Goal: Contribute content: Contribute content

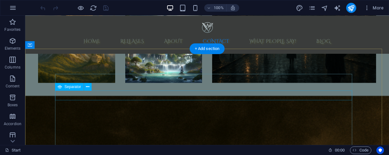
scroll to position [1462, 0]
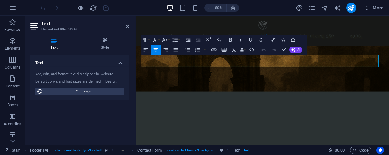
drag, startPoint x: 418, startPoint y: 76, endPoint x: 141, endPoint y: 69, distance: 277.1
click at [230, 39] on icon "button" at bounding box center [230, 39] width 6 height 6
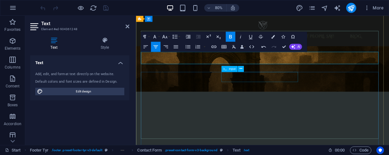
scroll to position [1509, 0]
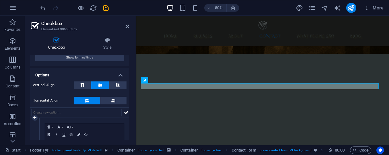
scroll to position [0, 0]
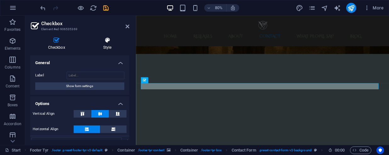
click at [111, 44] on h4 "Style" at bounding box center [107, 43] width 44 height 13
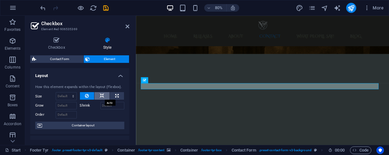
click at [103, 95] on button at bounding box center [101, 96] width 15 height 8
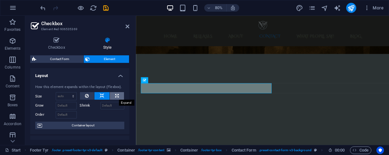
click at [115, 96] on icon at bounding box center [116, 96] width 3 height 8
type input "100"
select select "%"
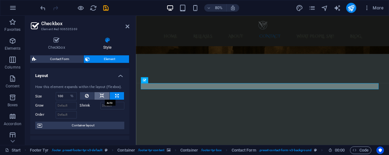
click at [100, 94] on icon at bounding box center [102, 96] width 4 height 8
select select "DISABLED_OPTION_VALUE"
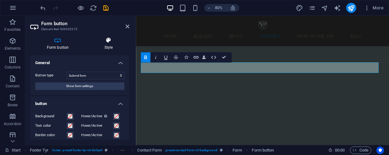
click at [103, 43] on h4 "Style" at bounding box center [109, 43] width 42 height 13
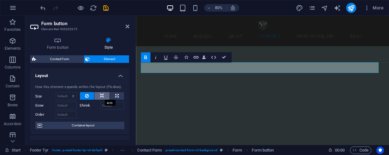
click at [98, 96] on button at bounding box center [101, 96] width 15 height 8
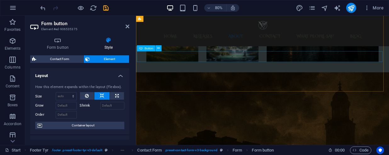
scroll to position [1317, 0]
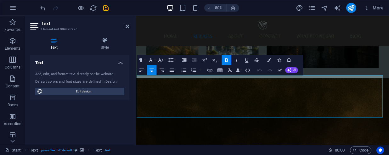
scroll to position [1282, 0]
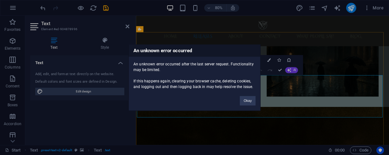
drag, startPoint x: 349, startPoint y: 133, endPoint x: 185, endPoint y: 109, distance: 165.6
click at [242, 100] on button "Okay" at bounding box center [248, 100] width 16 height 9
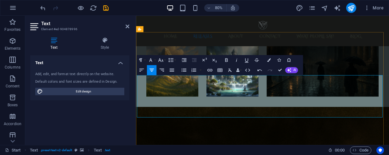
drag, startPoint x: 354, startPoint y: 135, endPoint x: 119, endPoint y: 96, distance: 238.7
click at [160, 60] on icon "button" at bounding box center [160, 59] width 5 height 3
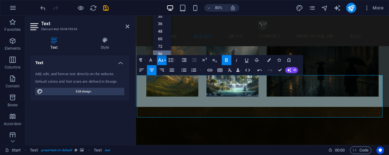
scroll to position [0, 0]
click at [162, 28] on link "14" at bounding box center [162, 29] width 18 height 8
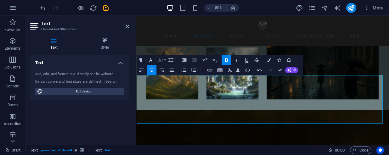
click at [161, 63] on button "Font Size" at bounding box center [161, 60] width 9 height 10
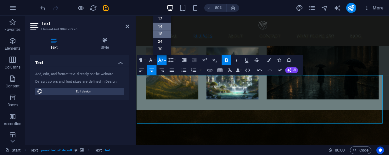
click at [164, 36] on link "18" at bounding box center [162, 34] width 18 height 8
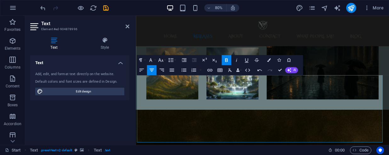
scroll to position [1266, 0]
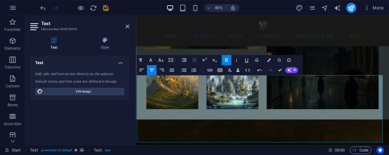
click at [135, 7] on div "80% More" at bounding box center [212, 8] width 347 height 10
click at [105, 9] on icon "save" at bounding box center [106, 7] width 7 height 7
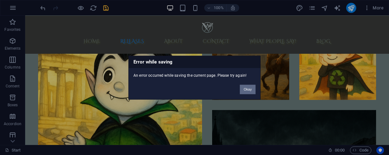
click at [243, 86] on button "Okay" at bounding box center [248, 89] width 16 height 9
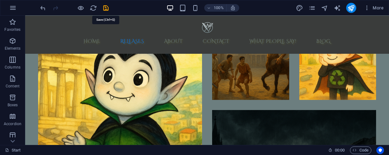
click at [106, 8] on icon "save" at bounding box center [106, 7] width 7 height 7
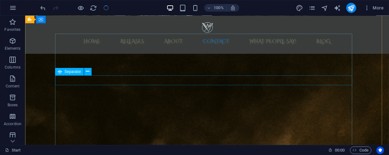
scroll to position [1596, 0]
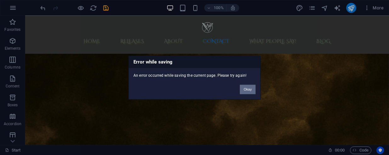
click at [249, 86] on button "Okay" at bounding box center [248, 89] width 16 height 9
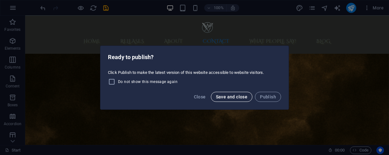
click at [234, 96] on span "Save and close" at bounding box center [232, 96] width 32 height 5
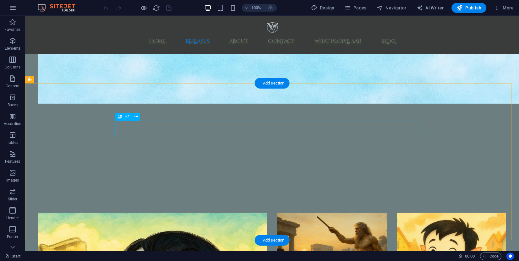
scroll to position [1462, 0]
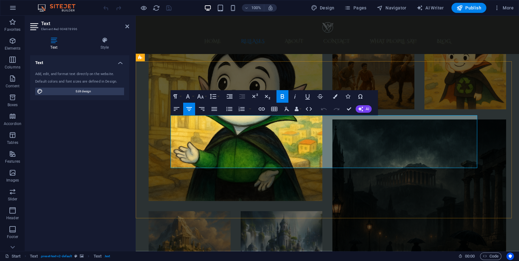
click at [202, 96] on icon "button" at bounding box center [201, 97] width 8 height 8
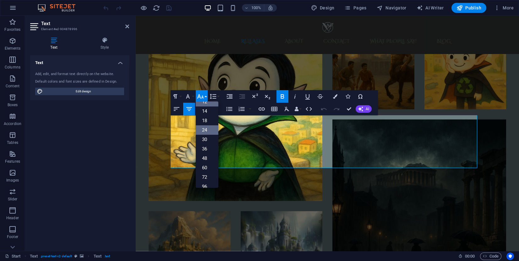
click at [205, 129] on link "24" at bounding box center [207, 129] width 23 height 9
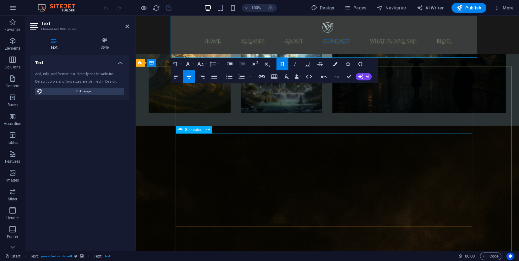
scroll to position [1552, 0]
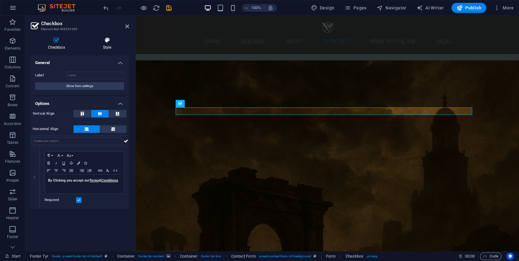
click at [108, 47] on h4 "Style" at bounding box center [107, 43] width 44 height 13
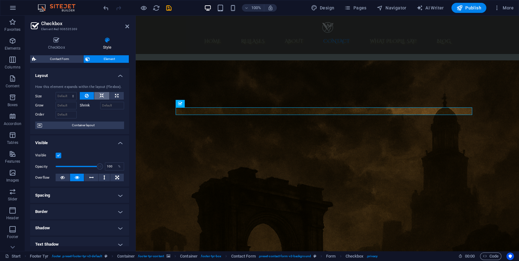
click at [101, 99] on icon at bounding box center [102, 96] width 4 height 8
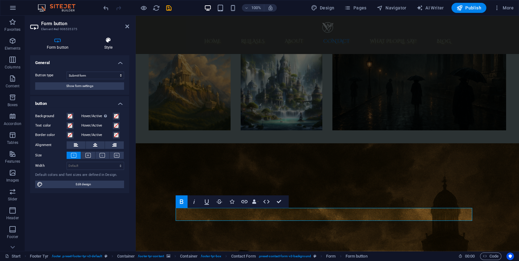
click at [110, 37] on icon at bounding box center [109, 40] width 42 height 6
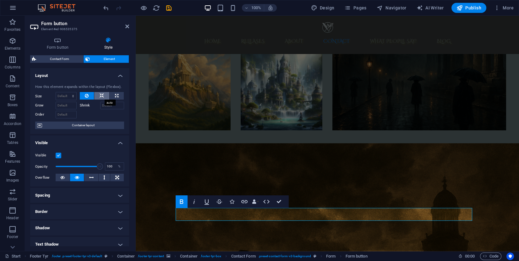
click at [97, 97] on button at bounding box center [101, 96] width 15 height 8
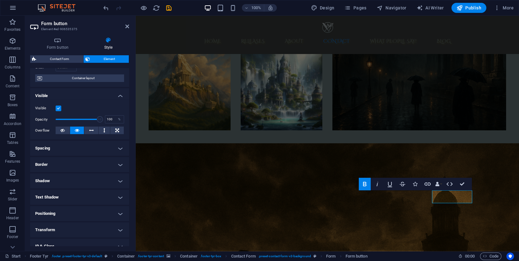
scroll to position [0, 0]
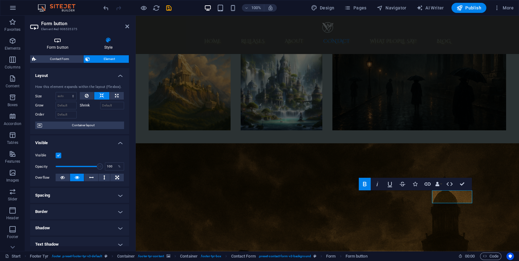
click at [69, 46] on h4 "Form button" at bounding box center [59, 43] width 58 height 13
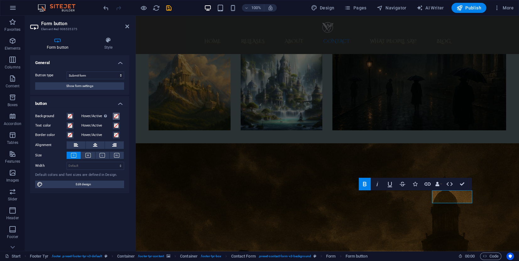
click at [117, 115] on span at bounding box center [116, 116] width 5 height 5
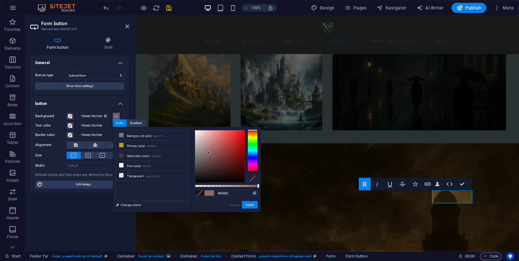
type input "#ffffff"
drag, startPoint x: 209, startPoint y: 153, endPoint x: 65, endPoint y: 109, distance: 150.9
click at [187, 124] on body "vauwrbooks.com Start Favorites Elements Columns Content Boxes Accordion Tables …" at bounding box center [259, 130] width 519 height 261
click at [248, 202] on button "Apply" at bounding box center [250, 205] width 16 height 8
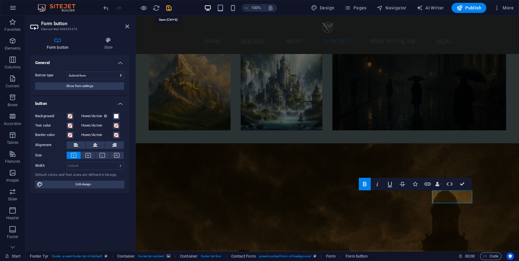
click at [169, 11] on icon "save" at bounding box center [168, 7] width 7 height 7
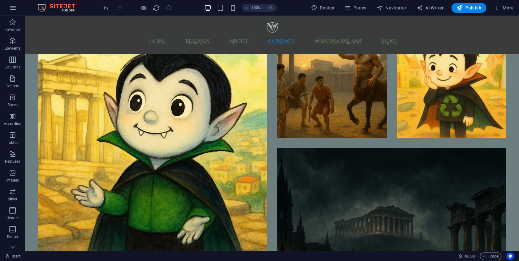
scroll to position [1616, 0]
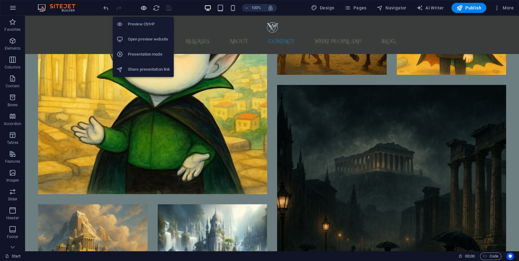
click at [144, 9] on icon "button" at bounding box center [143, 7] width 7 height 7
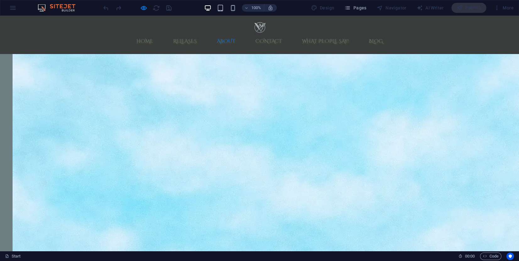
scroll to position [1191, 0]
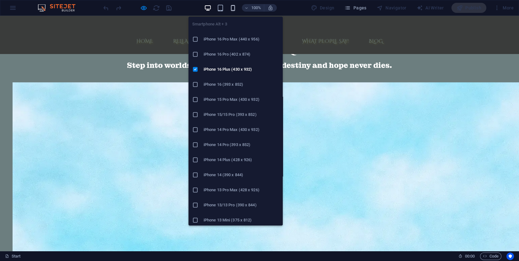
click at [236, 10] on icon "button" at bounding box center [233, 7] width 7 height 7
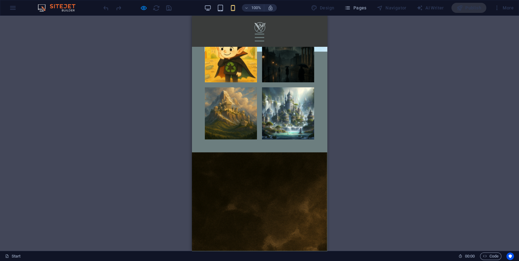
scroll to position [953, 0]
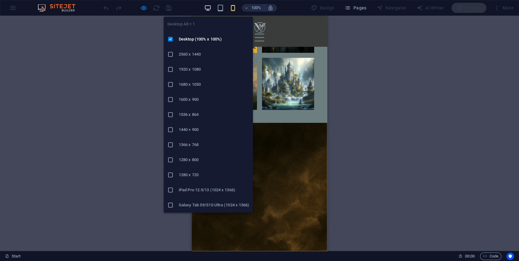
click at [207, 9] on icon "button" at bounding box center [207, 7] width 7 height 7
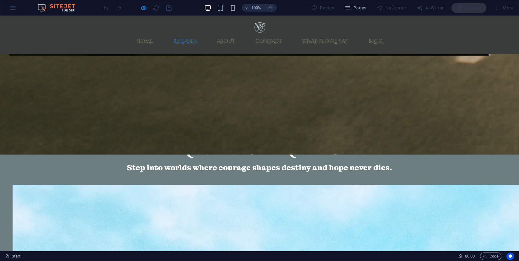
scroll to position [1194, 0]
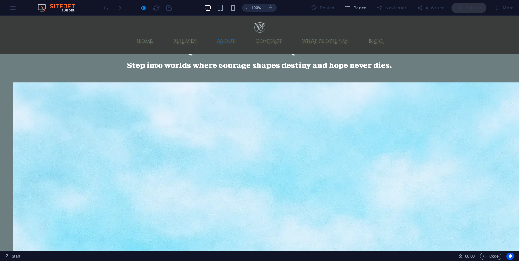
drag, startPoint x: 253, startPoint y: 175, endPoint x: 247, endPoint y: 181, distance: 8.4
click at [146, 11] on div at bounding box center [137, 8] width 70 height 10
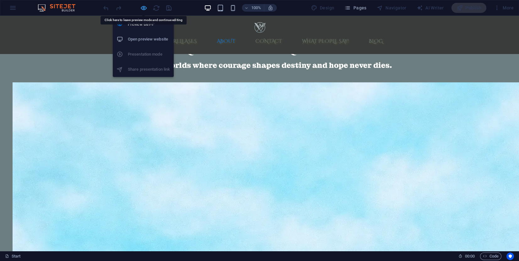
click at [145, 8] on icon "button" at bounding box center [143, 7] width 7 height 7
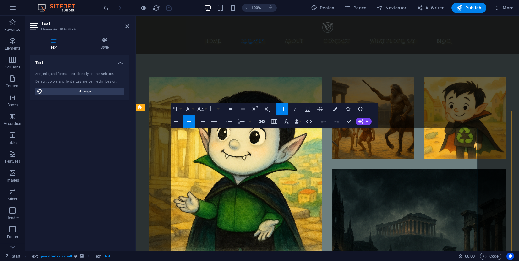
click at [202, 108] on icon "button" at bounding box center [201, 109] width 8 height 8
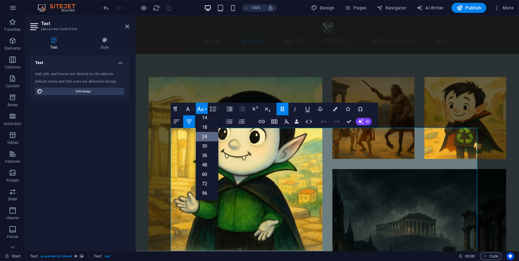
scroll to position [50, 0]
click at [204, 127] on link "18" at bounding box center [207, 127] width 23 height 9
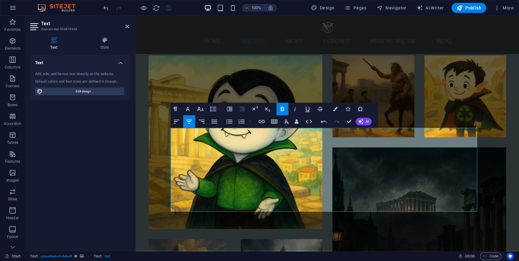
click at [173, 8] on div "100% Design Pages Navigator AI Writer Publish More" at bounding box center [309, 8] width 414 height 10
click at [168, 9] on div at bounding box center [137, 8] width 70 height 10
click at [172, 8] on div at bounding box center [137, 8] width 70 height 10
click at [181, 9] on div "100% Design Pages Navigator AI Writer Publish More" at bounding box center [309, 8] width 414 height 10
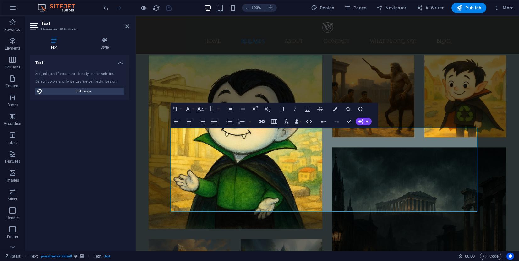
drag, startPoint x: 181, startPoint y: 9, endPoint x: 172, endPoint y: 7, distance: 9.6
click at [172, 7] on div at bounding box center [137, 8] width 70 height 10
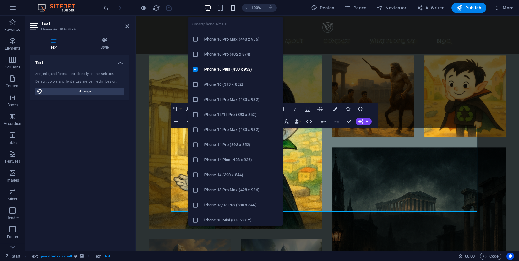
click at [236, 6] on icon "button" at bounding box center [233, 7] width 7 height 7
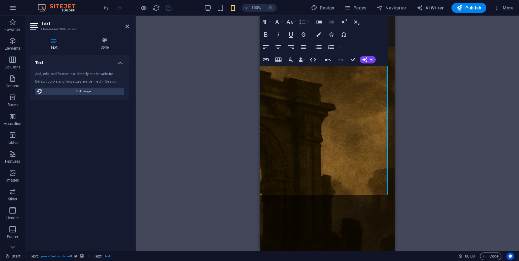
scroll to position [1429, 0]
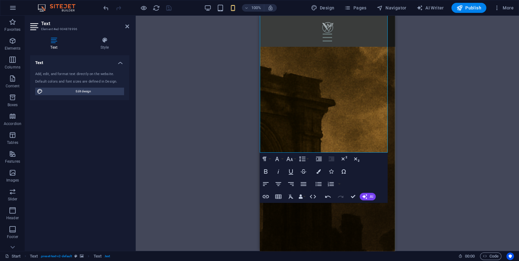
click at [419, 132] on div "Drag here to replace the existing content. Press “Ctrl” if you want to create a…" at bounding box center [328, 134] width 384 height 236
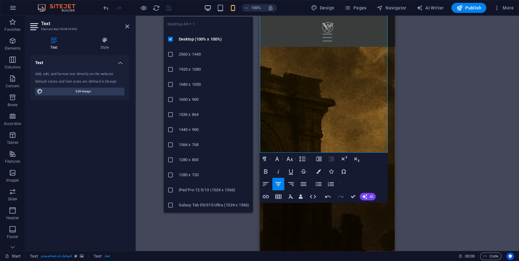
click at [210, 8] on icon "button" at bounding box center [207, 7] width 7 height 7
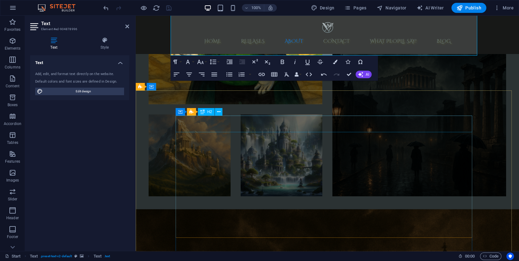
scroll to position [1340, 0]
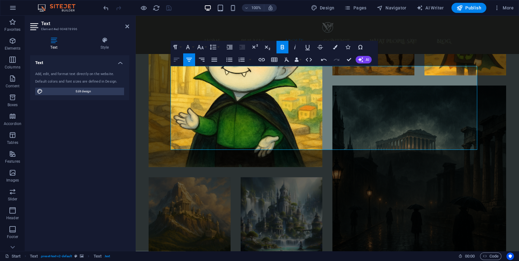
click at [179, 59] on icon "button" at bounding box center [177, 60] width 8 height 8
click at [169, 11] on div at bounding box center [137, 8] width 70 height 10
click at [171, 8] on div at bounding box center [137, 8] width 70 height 10
click at [187, 12] on div "100% Design Pages Navigator AI Writer Publish More" at bounding box center [309, 8] width 414 height 10
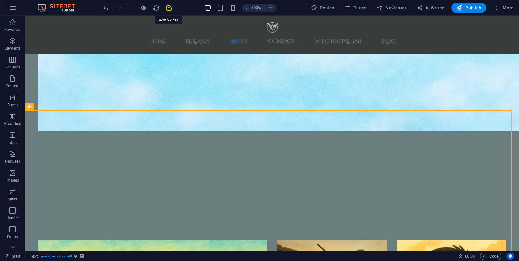
click at [169, 9] on icon "save" at bounding box center [168, 7] width 7 height 7
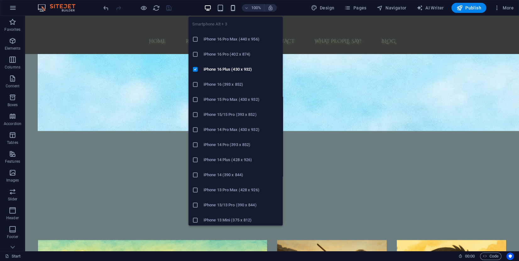
click at [235, 11] on icon "button" at bounding box center [233, 7] width 7 height 7
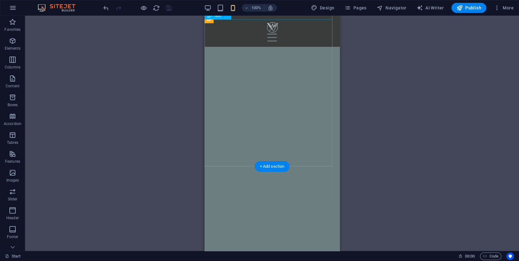
scroll to position [1433, 0]
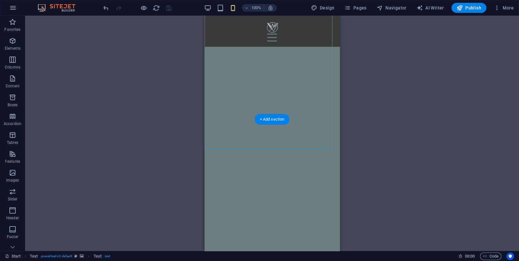
drag, startPoint x: 309, startPoint y: 129, endPoint x: 308, endPoint y: 139, distance: 10.1
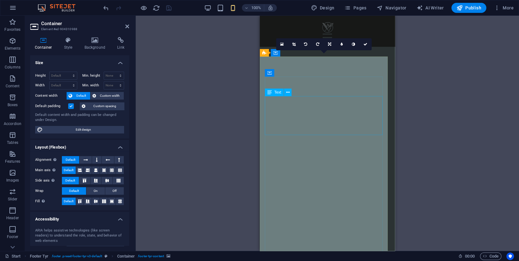
scroll to position [1480, 0]
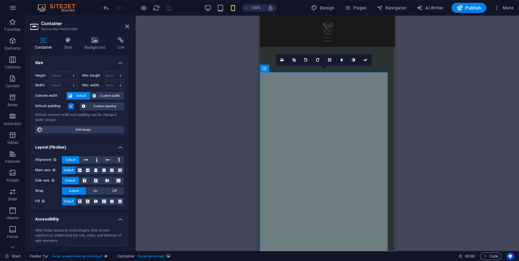
drag, startPoint x: 304, startPoint y: 124, endPoint x: 330, endPoint y: 80, distance: 50.8
drag, startPoint x: 268, startPoint y: 76, endPoint x: 262, endPoint y: 73, distance: 6.4
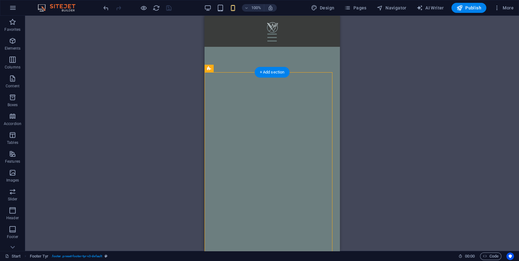
drag, startPoint x: 207, startPoint y: 73, endPoint x: 230, endPoint y: 77, distance: 22.8
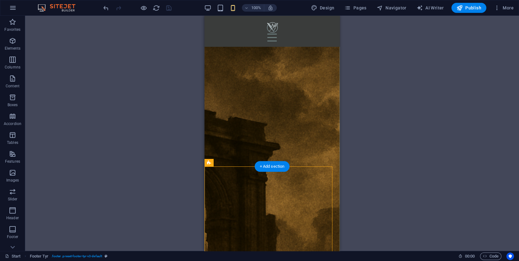
scroll to position [1339, 0]
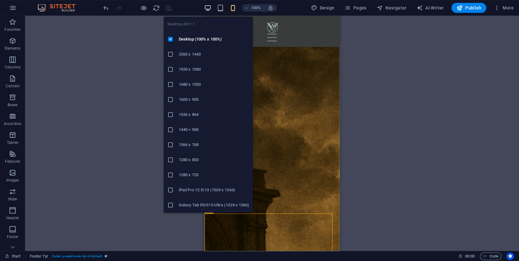
click at [208, 11] on icon "button" at bounding box center [207, 7] width 7 height 7
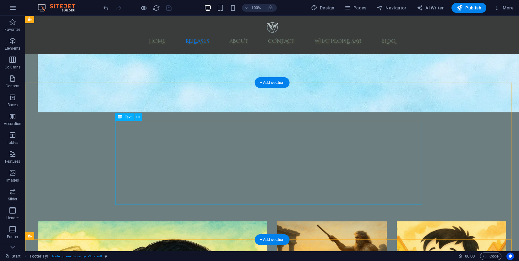
scroll to position [1352, 0]
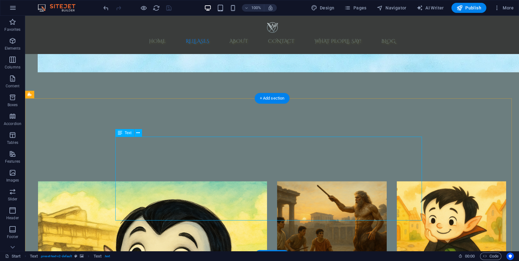
scroll to position [1400, 0]
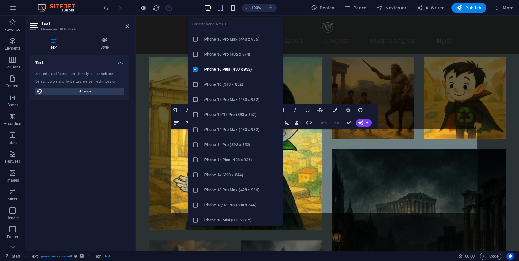
click at [231, 6] on icon "button" at bounding box center [233, 7] width 7 height 7
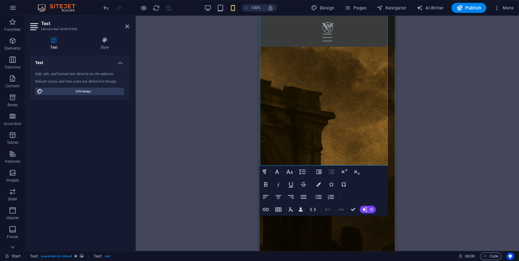
scroll to position [1464, 0]
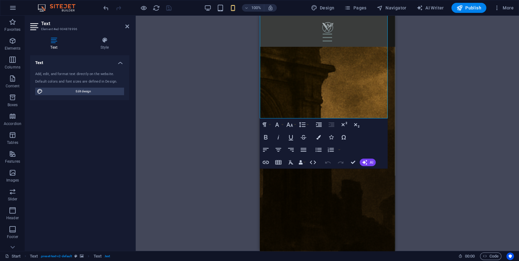
click at [193, 105] on div "Drag here to replace the existing content. Press “Ctrl” if you want to create a…" at bounding box center [328, 134] width 384 height 236
click at [198, 106] on div "Drag here to replace the existing content. Press “Ctrl” if you want to create a…" at bounding box center [328, 134] width 384 height 236
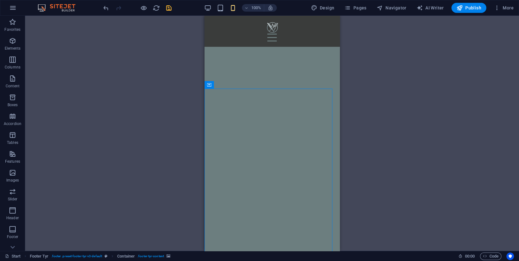
click at [381, 97] on div "Drag here to replace the existing content. Press “Ctrl” if you want to create a…" at bounding box center [272, 134] width 494 height 236
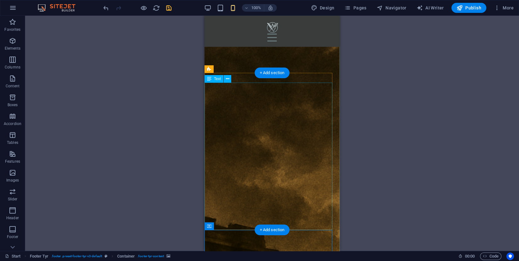
scroll to position [1275, 0]
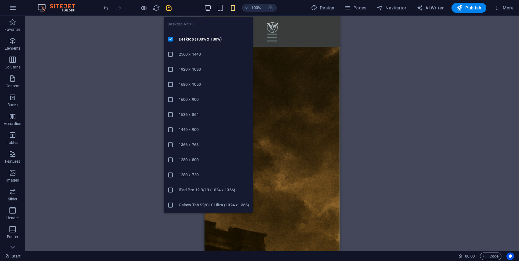
click at [207, 5] on icon "button" at bounding box center [207, 7] width 7 height 7
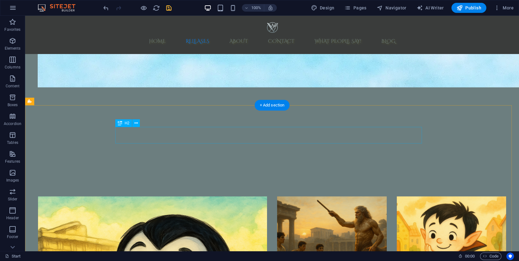
scroll to position [1422, 0]
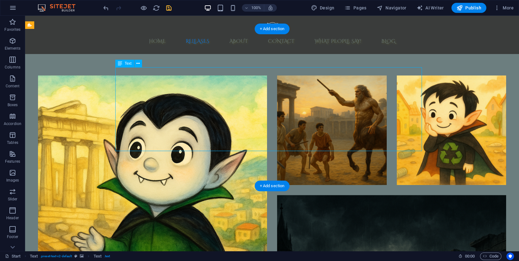
scroll to position [1277, 0]
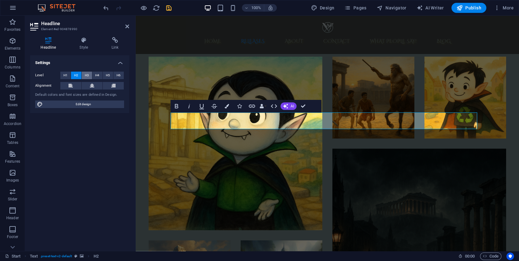
click at [86, 74] on span "H3" at bounding box center [87, 76] width 4 height 8
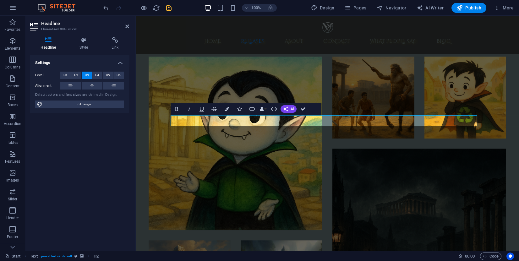
click at [168, 8] on icon "save" at bounding box center [168, 7] width 7 height 7
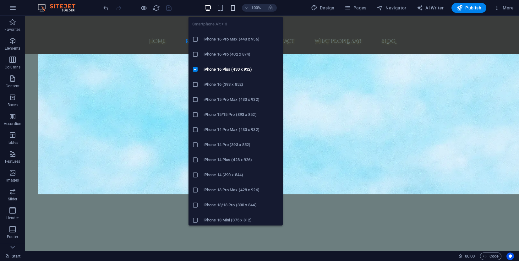
click at [234, 8] on icon "button" at bounding box center [233, 7] width 7 height 7
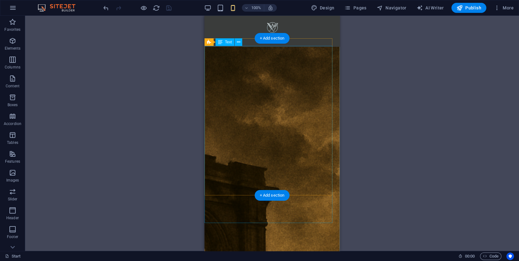
scroll to position [1322, 0]
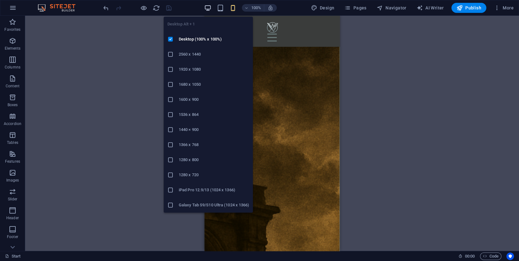
click at [212, 5] on icon "button" at bounding box center [207, 7] width 7 height 7
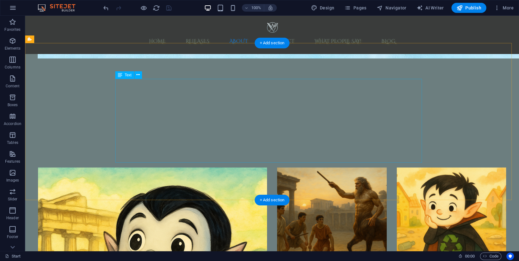
scroll to position [1422, 0]
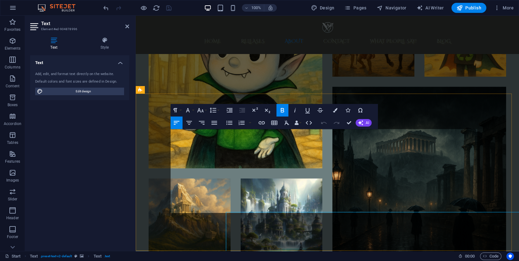
scroll to position [1274, 0]
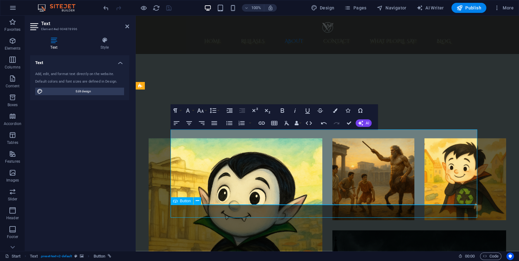
scroll to position [1439, 0]
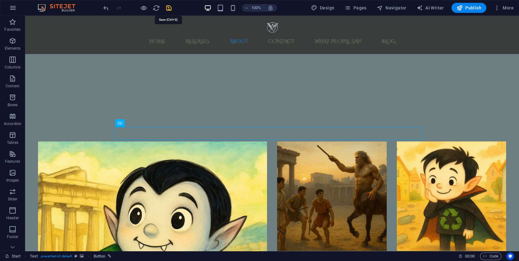
click at [166, 6] on icon "save" at bounding box center [168, 7] width 7 height 7
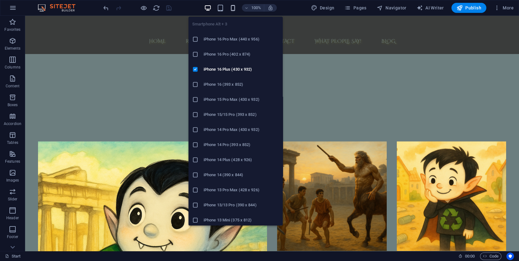
click at [231, 8] on icon "button" at bounding box center [233, 7] width 7 height 7
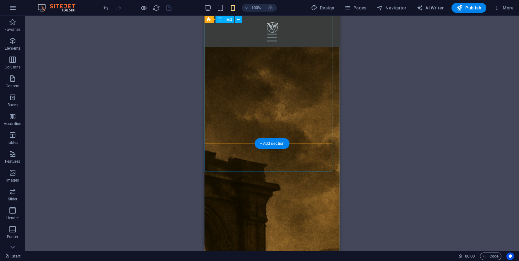
scroll to position [1343, 0]
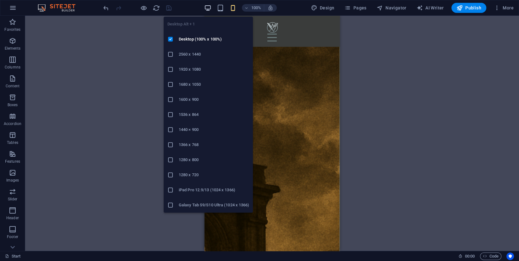
click at [210, 9] on icon "button" at bounding box center [207, 7] width 7 height 7
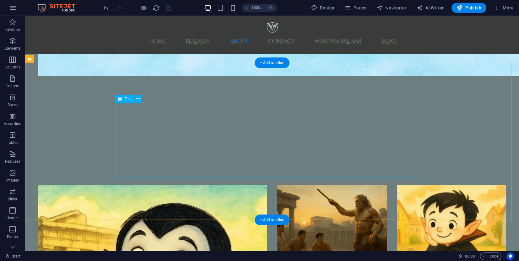
scroll to position [1395, 0]
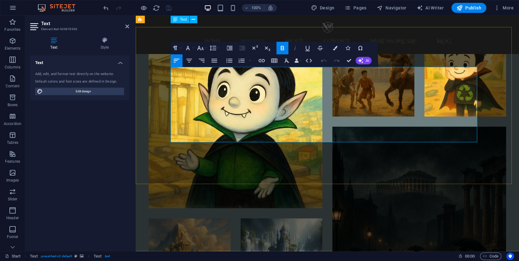
scroll to position [1298, 0]
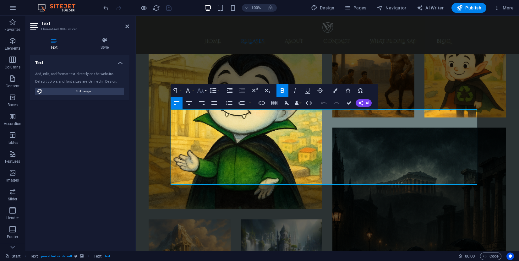
click at [201, 92] on icon "button" at bounding box center [201, 91] width 8 height 8
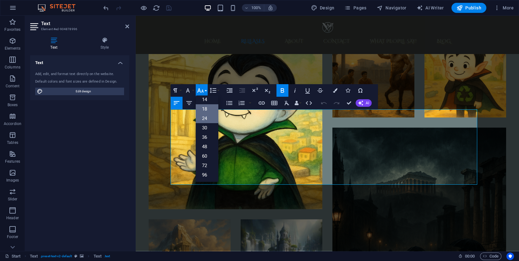
scroll to position [3, 0]
click at [212, 147] on link "14" at bounding box center [207, 146] width 23 height 9
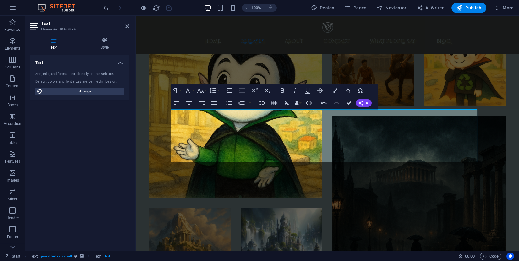
click at [171, 8] on div at bounding box center [137, 8] width 70 height 10
click at [176, 7] on div "100% Design Pages Navigator AI Writer Publish More" at bounding box center [309, 8] width 414 height 10
drag, startPoint x: 176, startPoint y: 7, endPoint x: 170, endPoint y: 7, distance: 5.7
click at [170, 7] on div at bounding box center [137, 8] width 70 height 10
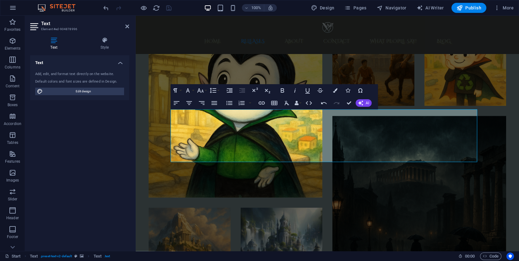
click at [170, 7] on div at bounding box center [137, 8] width 70 height 10
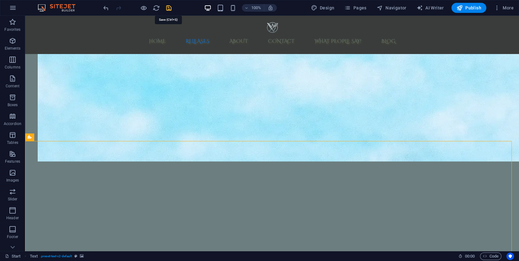
click at [167, 7] on icon "save" at bounding box center [168, 7] width 7 height 7
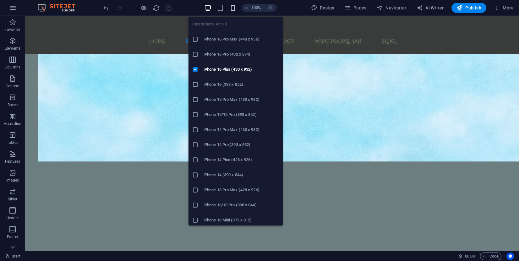
click at [231, 9] on icon "button" at bounding box center [233, 7] width 7 height 7
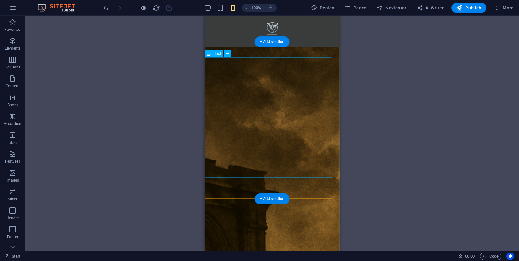
scroll to position [1308, 0]
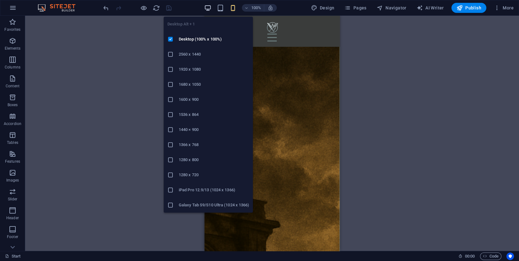
click at [208, 8] on icon "button" at bounding box center [207, 7] width 7 height 7
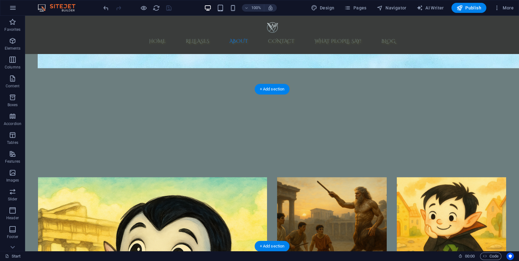
scroll to position [1407, 0]
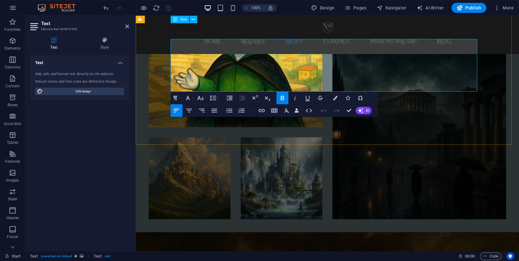
scroll to position [1357, 0]
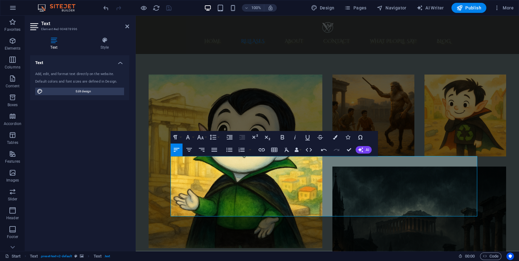
scroll to position [1306, 0]
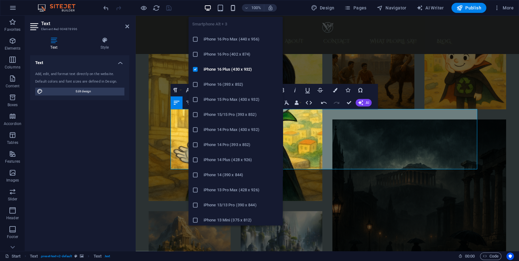
click at [233, 7] on icon "button" at bounding box center [233, 7] width 7 height 7
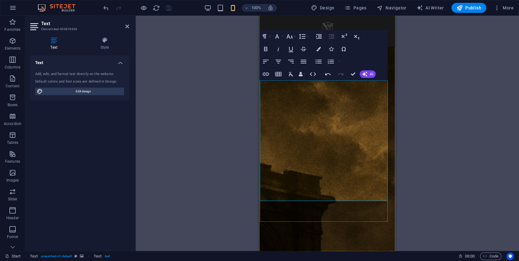
scroll to position [1351, 0]
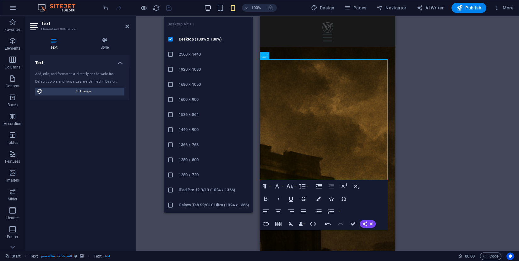
click at [206, 11] on icon "button" at bounding box center [207, 7] width 7 height 7
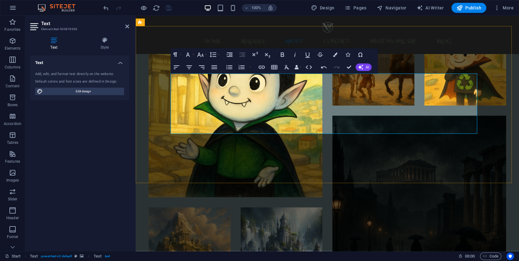
scroll to position [1309, 0]
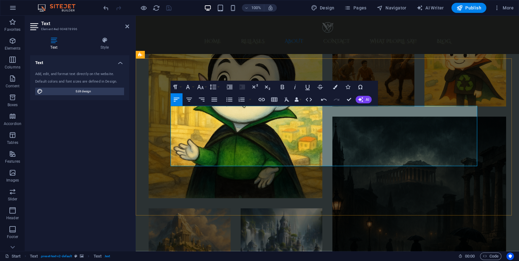
drag, startPoint x: 269, startPoint y: 148, endPoint x: 208, endPoint y: 147, distance: 61.0
click at [128, 29] on header "Text Element #ed-904878996" at bounding box center [79, 24] width 99 height 16
click at [128, 27] on icon at bounding box center [127, 26] width 4 height 5
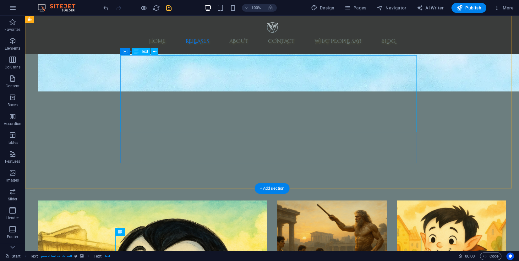
scroll to position [1404, 0]
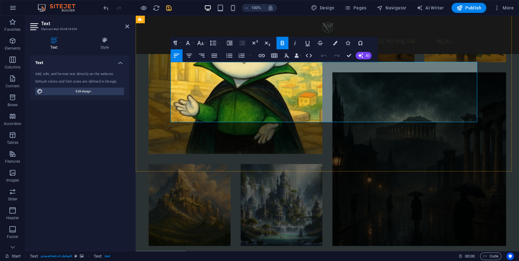
scroll to position [1306, 0]
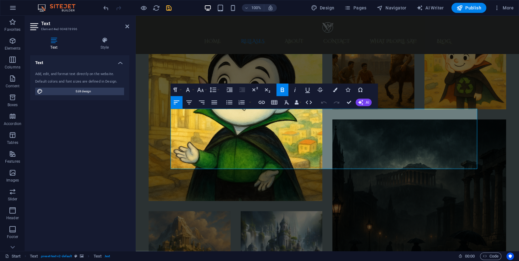
drag, startPoint x: 403, startPoint y: 162, endPoint x: 165, endPoint y: 115, distance: 242.8
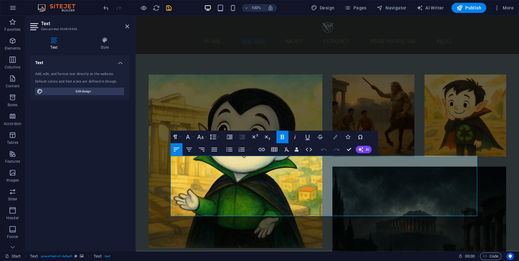
click at [339, 138] on button "Colors" at bounding box center [336, 137] width 12 height 13
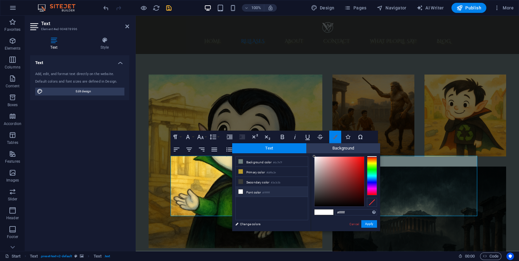
click at [334, 136] on icon "button" at bounding box center [335, 137] width 4 height 4
type input "#d71919"
click at [358, 164] on div at bounding box center [340, 182] width 50 height 50
click at [376, 226] on button "Apply" at bounding box center [370, 224] width 16 height 8
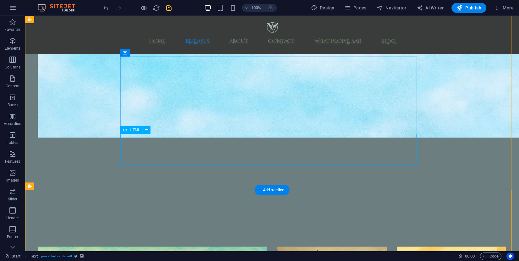
scroll to position [1401, 0]
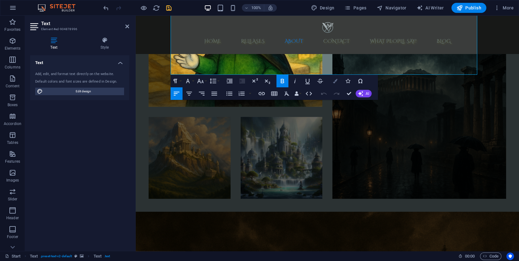
click at [335, 82] on icon "button" at bounding box center [335, 81] width 4 height 4
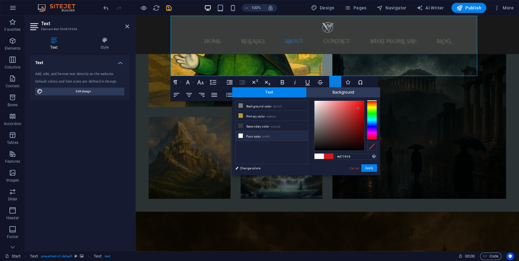
scroll to position [1400, 0]
drag, startPoint x: 323, startPoint y: 102, endPoint x: 310, endPoint y: 97, distance: 13.4
click at [310, 97] on div "less Background color #6c7e7f Primary color #b89a2e Secondary color #3a3c3b Fon…" at bounding box center [306, 136] width 148 height 78
click at [309, 100] on div "less Background color #6c7e7f Primary color #b89a2e Secondary color #3a3c3b Fon…" at bounding box center [306, 136] width 148 height 78
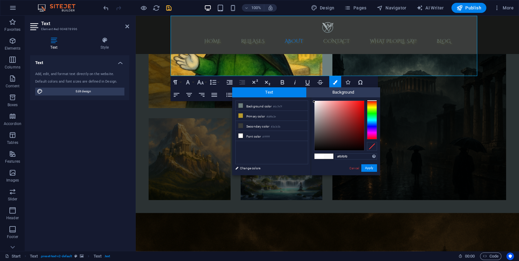
click at [313, 102] on div at bounding box center [314, 102] width 2 height 2
drag, startPoint x: 318, startPoint y: 104, endPoint x: 315, endPoint y: 101, distance: 4.2
click at [315, 101] on div at bounding box center [340, 126] width 50 height 50
drag, startPoint x: 320, startPoint y: 101, endPoint x: 312, endPoint y: 99, distance: 8.9
click at [312, 99] on div "#ffffff Supported formats #0852ed rgb(8, 82, 237) rgba(8, 82, 237, 90%) hsv(221…" at bounding box center [345, 181] width 69 height 169
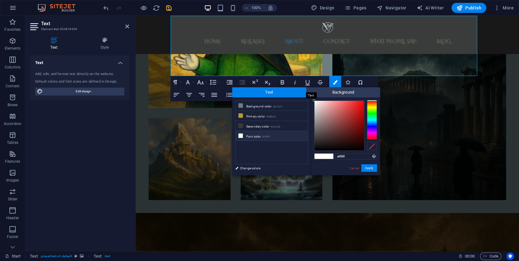
click at [290, 94] on span "Text" at bounding box center [269, 92] width 74 height 10
click at [241, 134] on icon at bounding box center [241, 136] width 4 height 4
type input "#000000"
click at [369, 166] on button "Apply" at bounding box center [370, 168] width 16 height 8
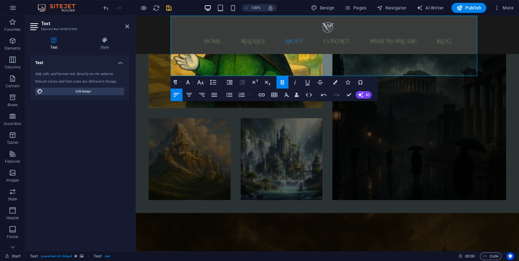
click at [419, 88] on div "Drag here to replace the existing content. Press “Ctrl” if you want to create a…" at bounding box center [328, 134] width 384 height 236
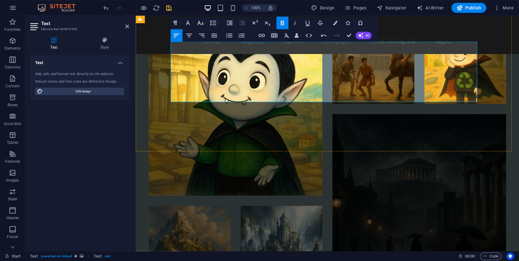
scroll to position [1305, 0]
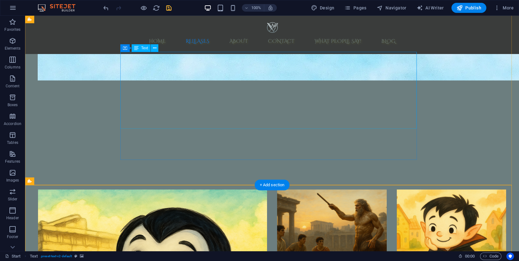
scroll to position [1400, 0]
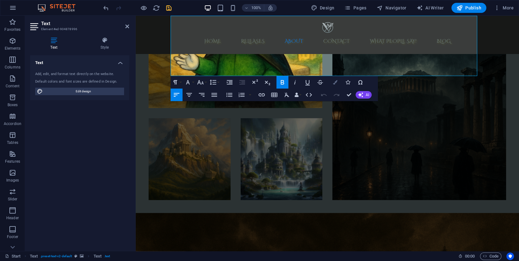
click at [333, 85] on button "Colors" at bounding box center [336, 82] width 12 height 13
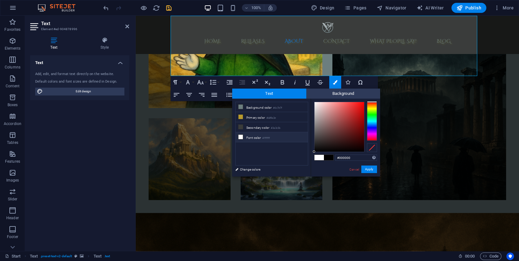
click at [239, 136] on icon at bounding box center [241, 137] width 4 height 4
type input "#ffffff"
click at [373, 171] on button "Apply" at bounding box center [370, 170] width 16 height 8
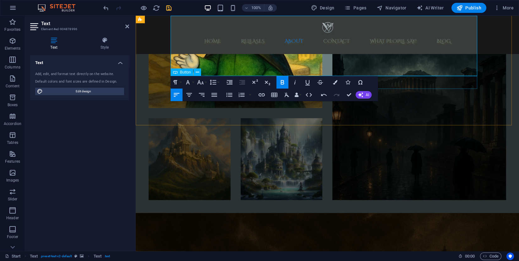
scroll to position [1352, 0]
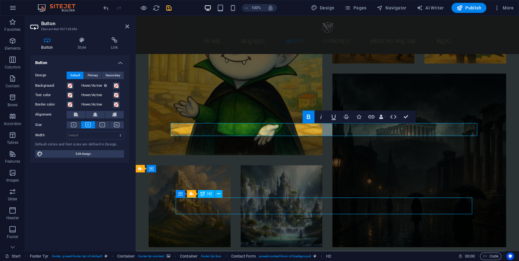
scroll to position [1508, 0]
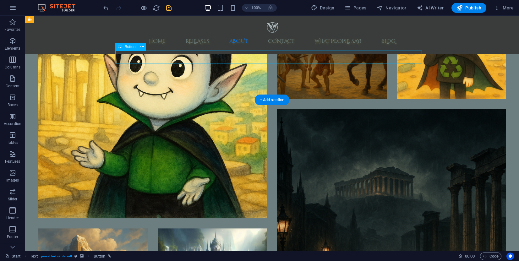
scroll to position [1349, 0]
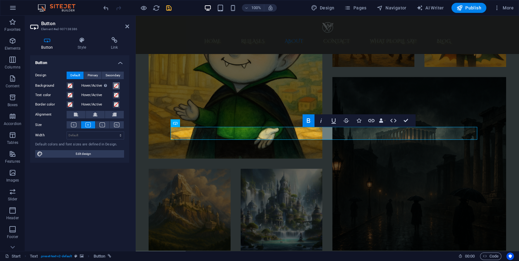
click at [116, 85] on span at bounding box center [116, 85] width 5 height 5
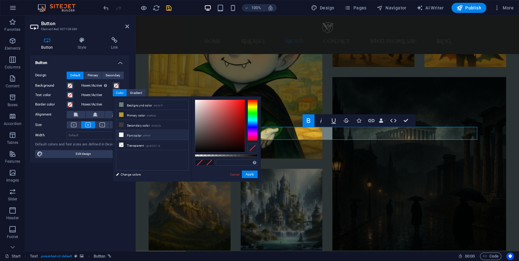
click at [122, 133] on icon at bounding box center [121, 135] width 4 height 4
type input "#ffffff"
click at [253, 174] on button "Apply" at bounding box center [250, 175] width 16 height 8
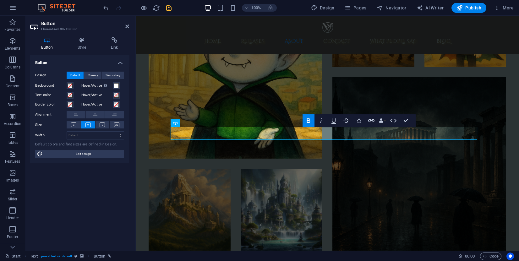
click at [172, 12] on div at bounding box center [137, 8] width 70 height 10
click at [167, 10] on icon "save" at bounding box center [168, 7] width 7 height 7
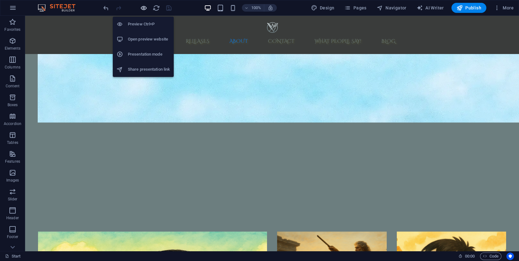
click at [142, 10] on icon "button" at bounding box center [143, 7] width 7 height 7
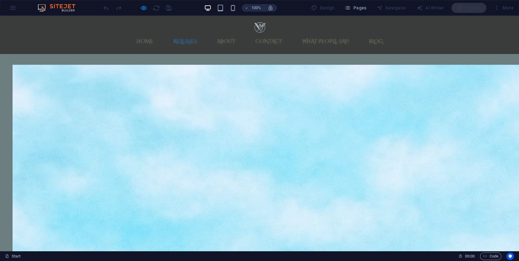
scroll to position [1207, 0]
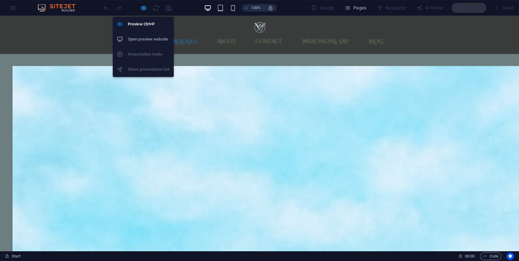
click at [146, 6] on icon "button" at bounding box center [143, 7] width 7 height 7
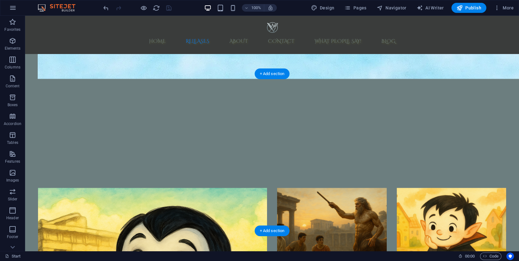
scroll to position [1424, 0]
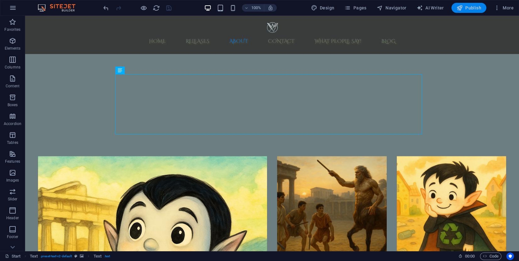
click at [472, 9] on span "Publish" at bounding box center [469, 8] width 25 height 6
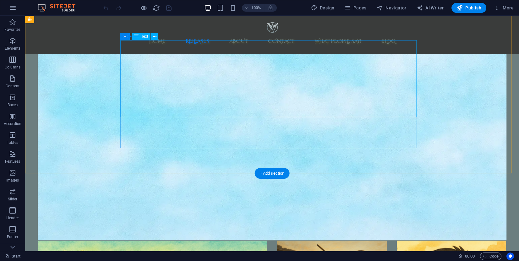
scroll to position [1462, 0]
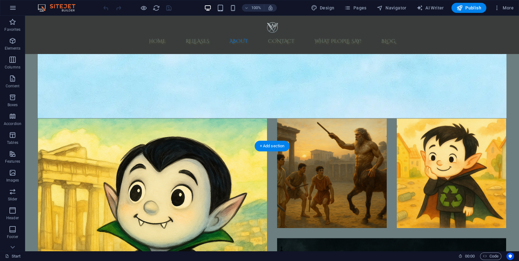
select select "px"
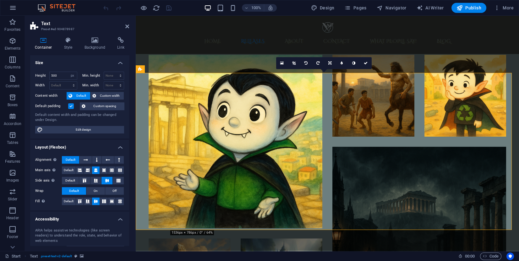
scroll to position [1273, 0]
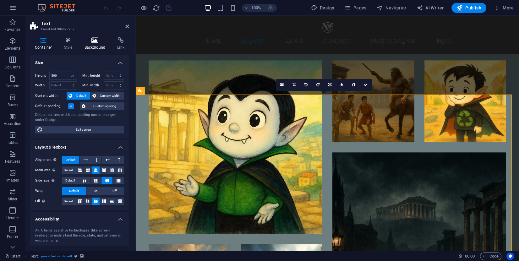
click at [96, 43] on icon at bounding box center [95, 40] width 31 height 6
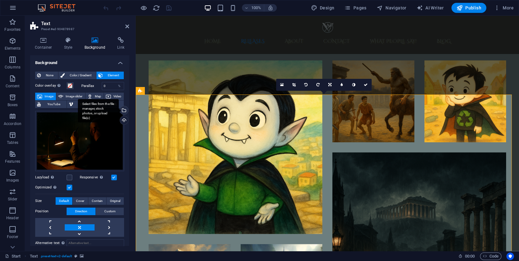
click at [123, 111] on div "Select files from the file manager, stock photos, or upload file(s)" at bounding box center [123, 110] width 9 height 9
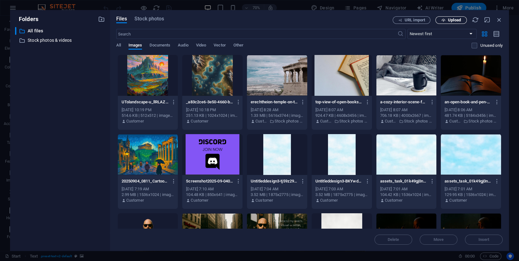
click at [461, 17] on button "Upload" at bounding box center [451, 20] width 31 height 8
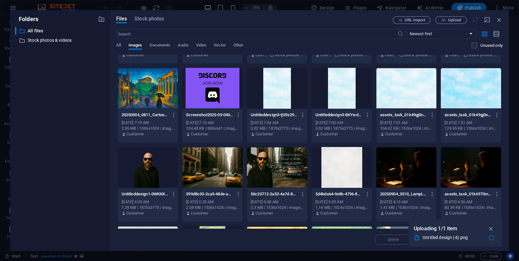
scroll to position [94, 0]
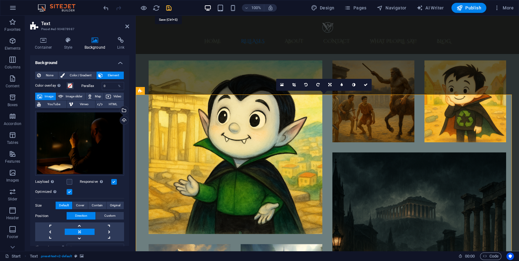
click at [171, 8] on icon "save" at bounding box center [168, 7] width 7 height 7
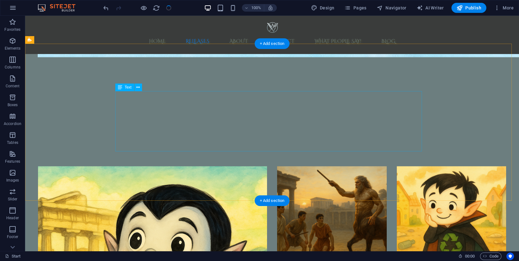
scroll to position [1415, 0]
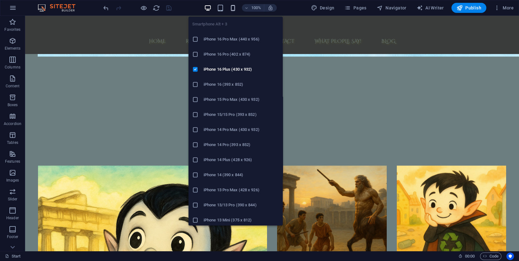
click at [236, 9] on icon "button" at bounding box center [233, 7] width 7 height 7
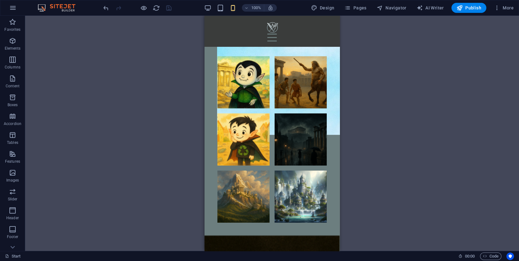
scroll to position [800, 0]
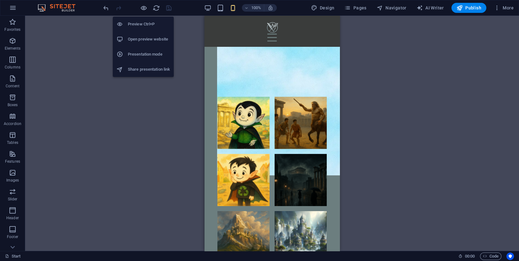
click at [139, 8] on div at bounding box center [137, 8] width 70 height 10
click at [143, 10] on icon "button" at bounding box center [143, 7] width 7 height 7
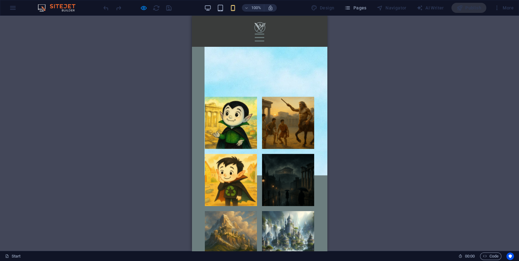
click at [310, 32] on div "Home Releases About Contact What people say! Blog" at bounding box center [259, 31] width 135 height 31
click at [264, 34] on div at bounding box center [259, 38] width 9 height 8
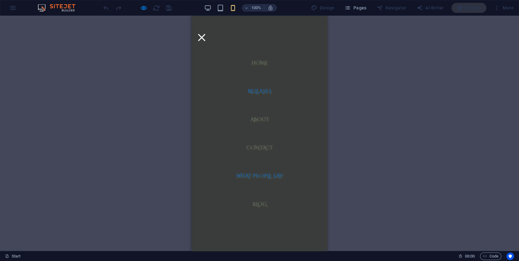
click at [263, 169] on link "What people say!" at bounding box center [259, 176] width 57 height 15
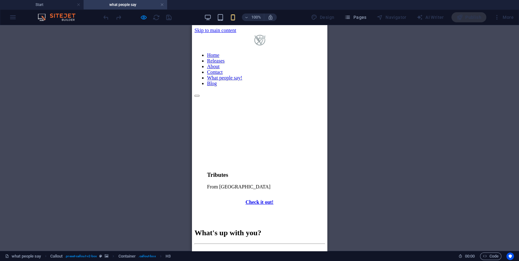
scroll to position [0, 0]
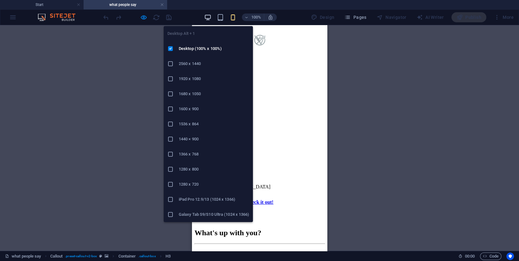
click at [207, 15] on icon "button" at bounding box center [207, 17] width 7 height 7
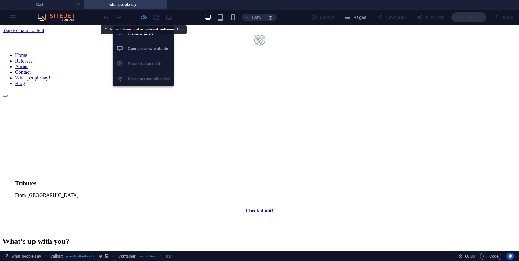
click at [144, 17] on icon "button" at bounding box center [143, 17] width 7 height 7
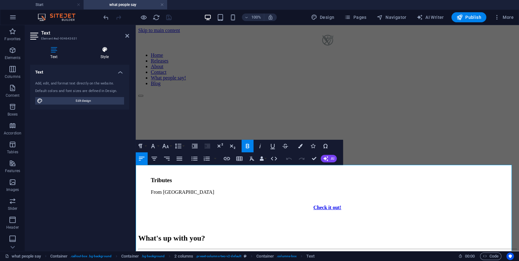
click at [104, 51] on icon at bounding box center [104, 50] width 49 height 6
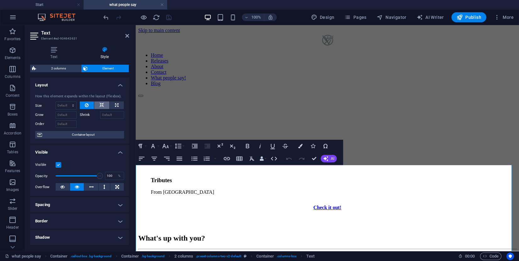
click at [101, 105] on icon at bounding box center [102, 106] width 4 height 8
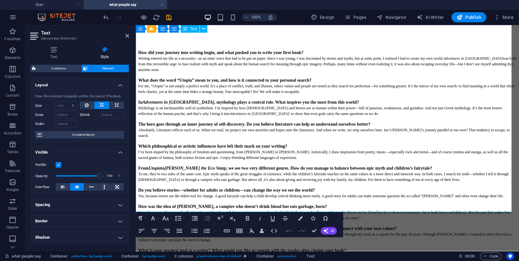
scroll to position [236, 0]
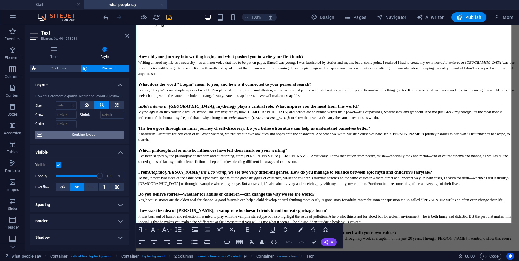
click at [75, 138] on span "Container layout" at bounding box center [83, 135] width 78 height 8
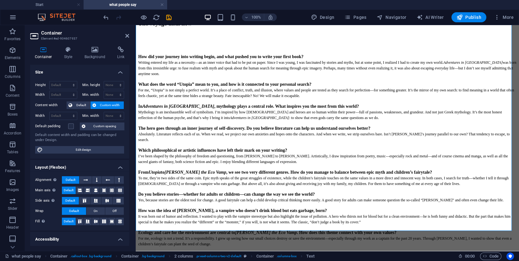
scroll to position [228, 0]
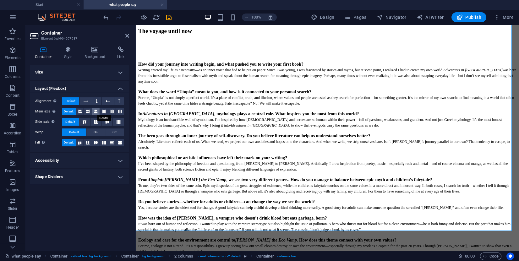
click at [97, 113] on icon at bounding box center [96, 112] width 4 height 8
click at [71, 112] on span "Default" at bounding box center [69, 112] width 10 height 8
click at [71, 55] on h4 "Style" at bounding box center [69, 53] width 20 height 13
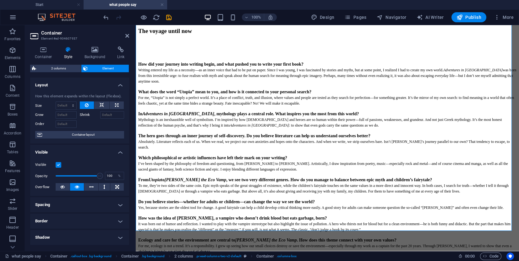
scroll to position [0, 0]
click at [45, 53] on h4 "Container" at bounding box center [44, 53] width 29 height 13
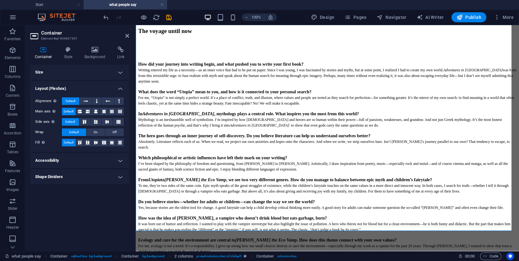
click at [95, 74] on h4 "Size" at bounding box center [79, 72] width 99 height 15
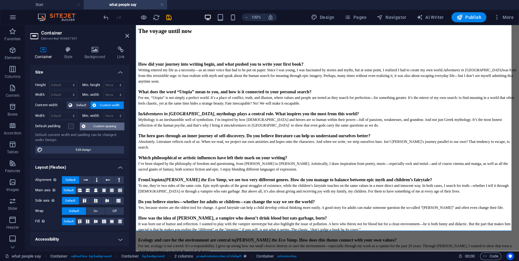
click at [103, 125] on span "Custom spacing" at bounding box center [104, 127] width 35 height 8
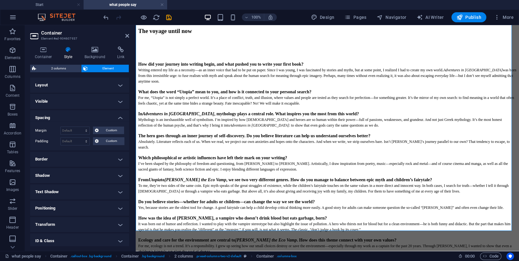
click at [83, 84] on h4 "Layout" at bounding box center [79, 85] width 99 height 15
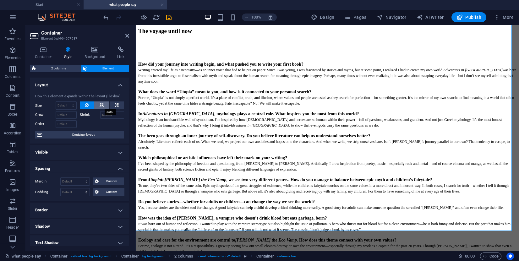
click at [103, 103] on icon at bounding box center [102, 106] width 4 height 8
click at [86, 104] on icon at bounding box center [87, 106] width 4 height 8
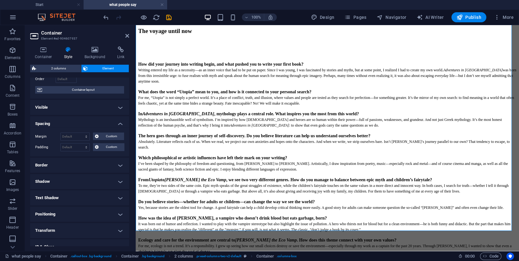
scroll to position [47, 0]
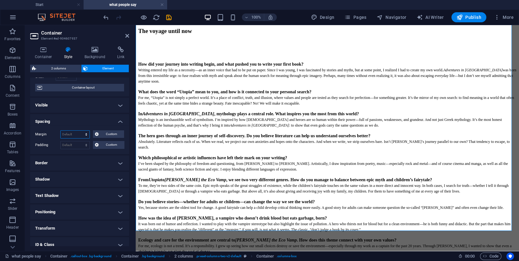
click at [71, 134] on select "Default auto px % rem vw vh Custom" at bounding box center [75, 135] width 29 height 8
click at [61, 131] on select "Default auto px % rem vw vh Custom" at bounding box center [75, 135] width 29 height 8
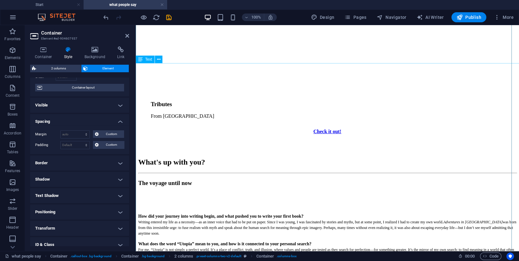
scroll to position [0, 0]
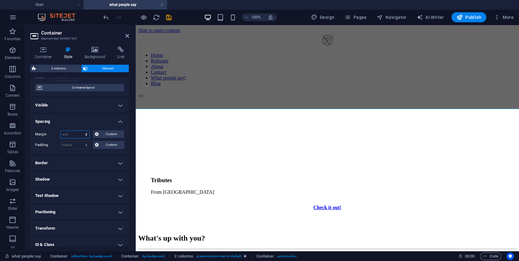
click at [79, 136] on select "Default auto px % rem vw vh Custom" at bounding box center [75, 135] width 29 height 8
select select "px"
click at [80, 131] on select "Default auto px % rem vw vh Custom" at bounding box center [75, 135] width 29 height 8
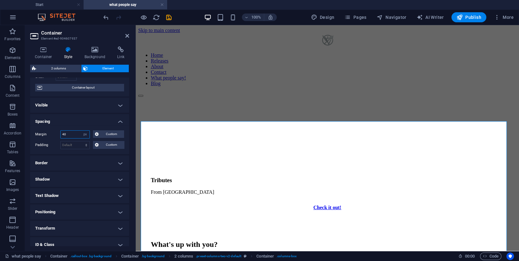
drag, startPoint x: 68, startPoint y: 134, endPoint x: 57, endPoint y: 131, distance: 11.7
click at [57, 131] on div "Margin 40 Default auto px % rem vw vh Custom Custom" at bounding box center [79, 134] width 89 height 8
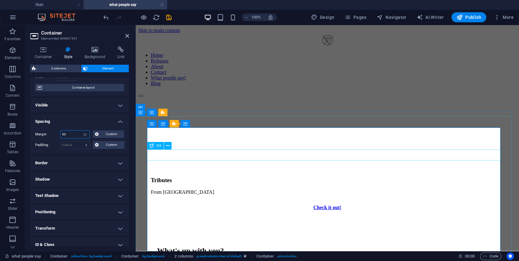
type input "60"
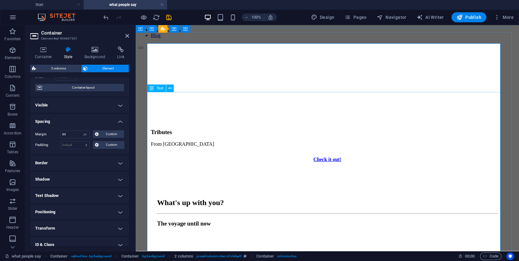
scroll to position [47, 0]
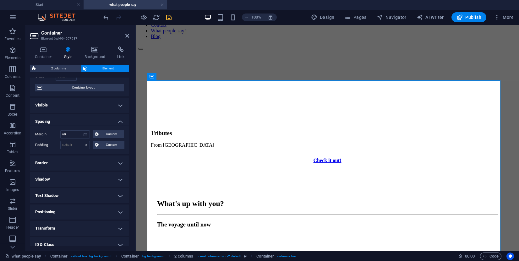
click at [169, 16] on icon "save" at bounding box center [168, 17] width 7 height 7
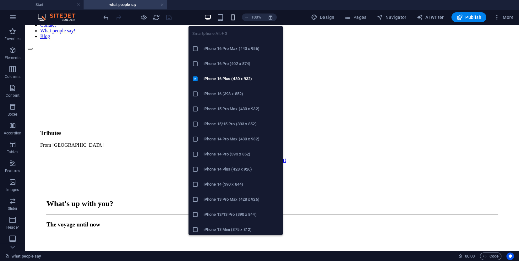
click at [233, 14] on icon "button" at bounding box center [233, 17] width 7 height 7
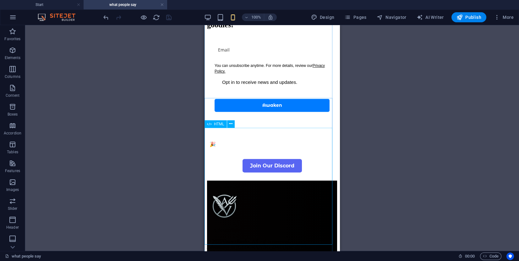
scroll to position [1179, 0]
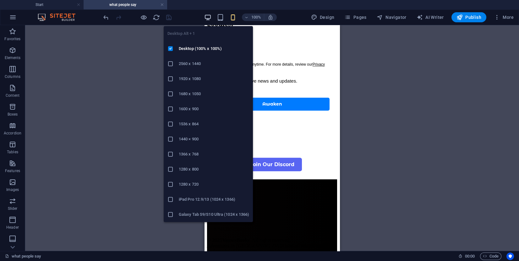
click at [212, 15] on icon "button" at bounding box center [207, 17] width 7 height 7
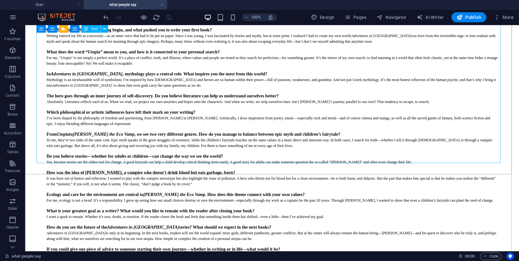
scroll to position [277, 0]
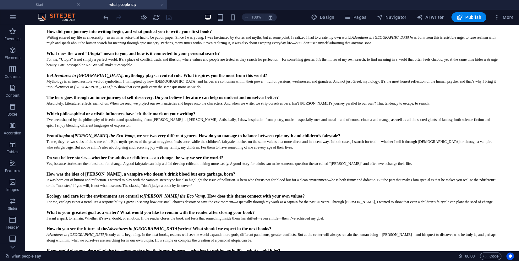
click at [52, 5] on h4 "Start" at bounding box center [42, 4] width 84 height 7
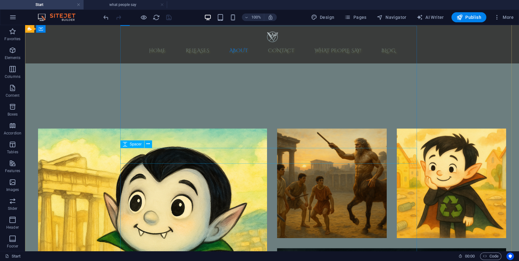
scroll to position [1413, 0]
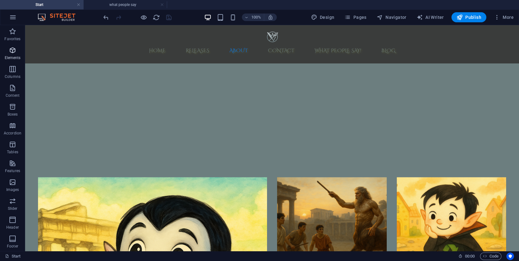
click at [12, 47] on icon "button" at bounding box center [13, 51] width 8 height 8
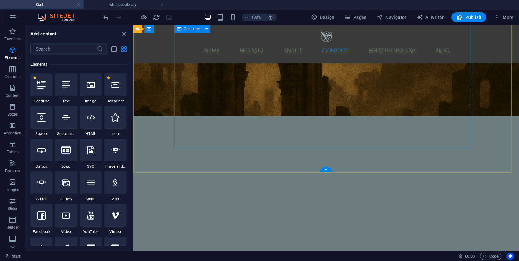
scroll to position [1743, 0]
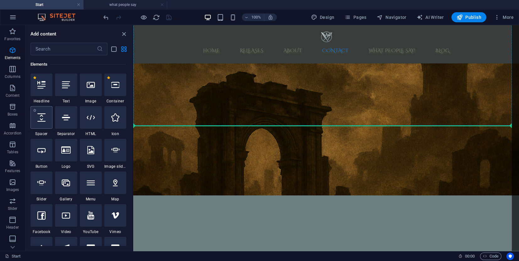
select select "px"
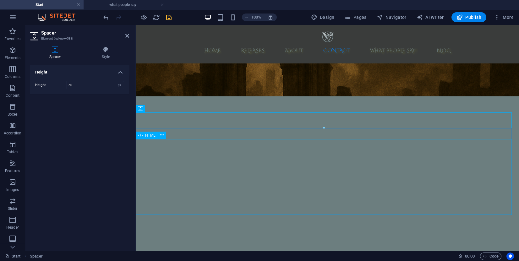
scroll to position [1754, 0]
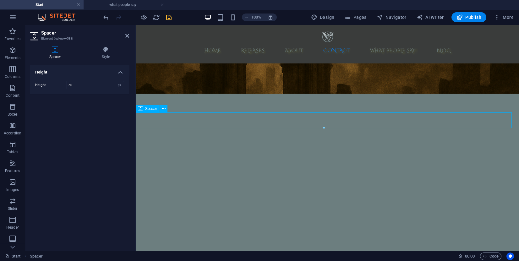
drag, startPoint x: 460, startPoint y: 152, endPoint x: 325, endPoint y: 120, distance: 139.6
drag, startPoint x: 324, startPoint y: 128, endPoint x: 323, endPoint y: 133, distance: 4.4
type input "58"
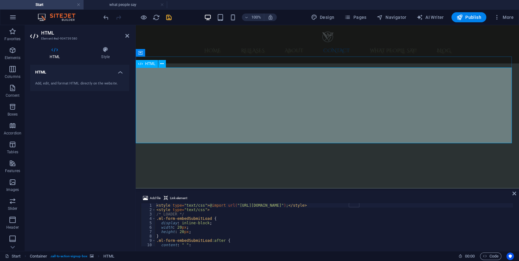
scroll to position [1782, 0]
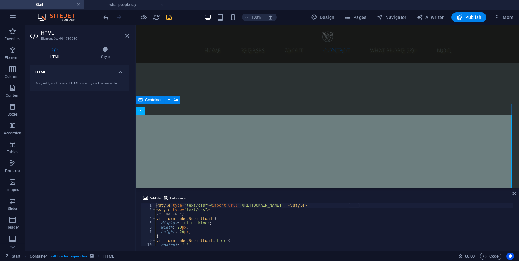
click at [141, 102] on icon at bounding box center [140, 100] width 4 height 8
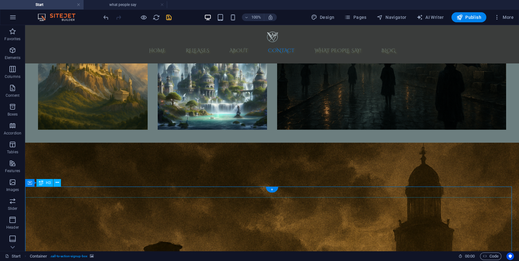
scroll to position [1829, 0]
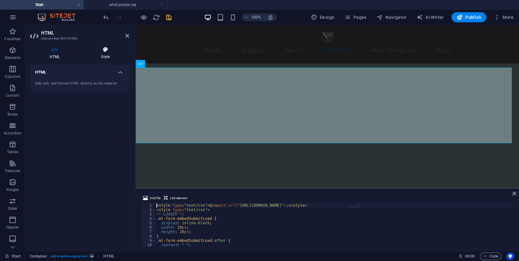
click at [103, 55] on h4 "Style" at bounding box center [105, 53] width 47 height 13
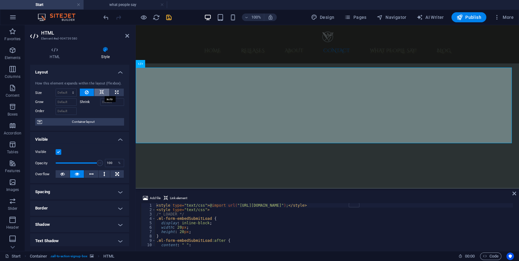
click at [97, 92] on button at bounding box center [101, 93] width 15 height 8
click at [100, 92] on icon at bounding box center [102, 93] width 4 height 8
click at [116, 94] on icon at bounding box center [116, 93] width 3 height 8
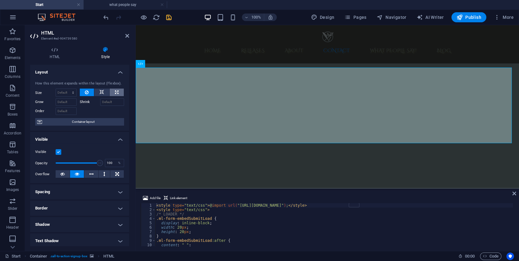
select select "DISABLED_OPTION_VALUE"
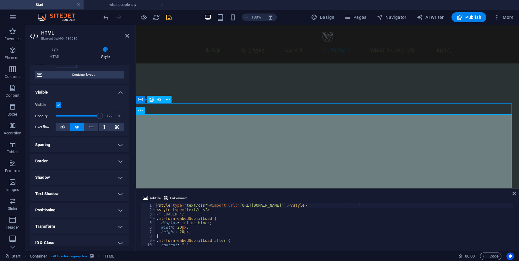
scroll to position [1782, 0]
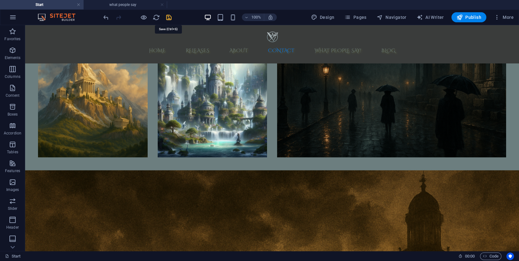
click at [172, 17] on icon "save" at bounding box center [168, 17] width 7 height 7
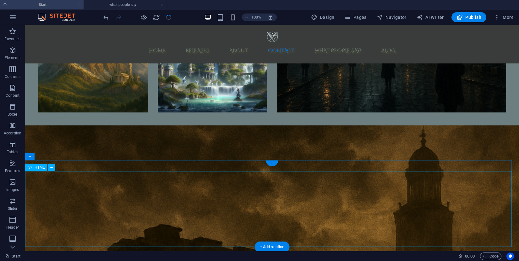
scroll to position [1829, 0]
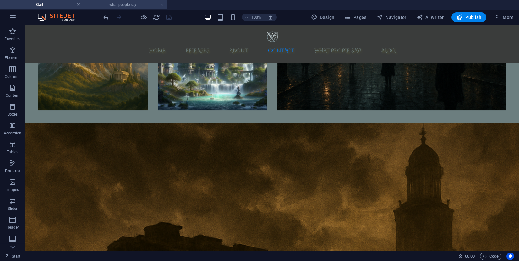
click at [139, 2] on h4 "what people say" at bounding box center [126, 4] width 84 height 7
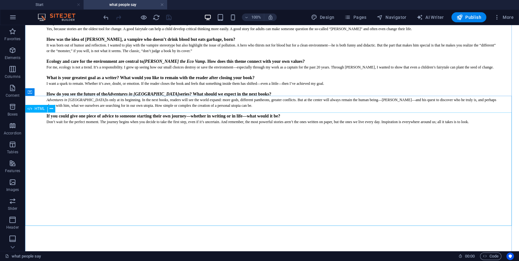
scroll to position [418, 0]
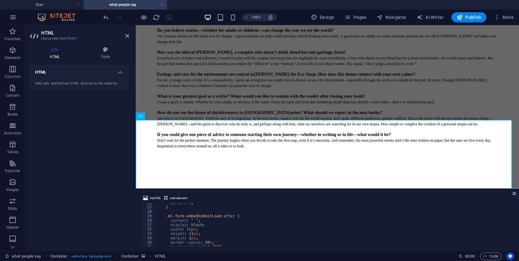
scroll to position [197, 0]
type textarea "fetch("[URL][DOMAIN_NAME]") </script>"
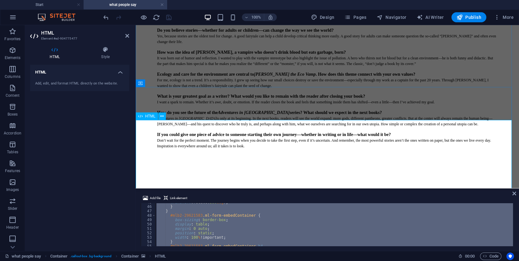
click at [106, 58] on h4 "Style" at bounding box center [105, 53] width 47 height 13
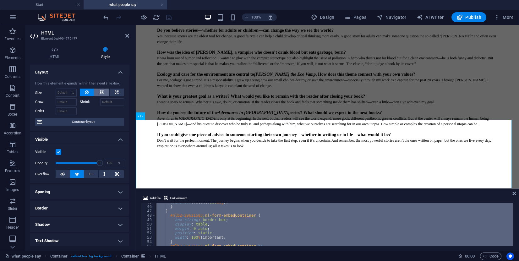
click at [103, 93] on button at bounding box center [101, 93] width 15 height 8
click at [105, 93] on button at bounding box center [101, 93] width 15 height 8
click at [92, 119] on span "Container layout" at bounding box center [83, 122] width 78 height 8
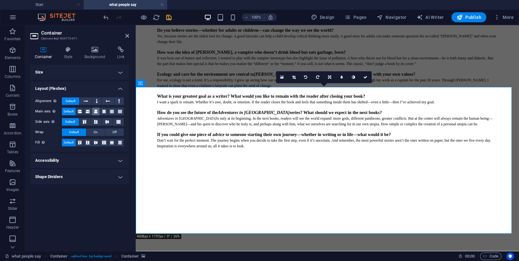
click at [96, 112] on icon at bounding box center [96, 112] width 4 height 8
click at [108, 121] on icon at bounding box center [107, 122] width 8 height 4
click at [95, 143] on icon at bounding box center [96, 143] width 8 height 4
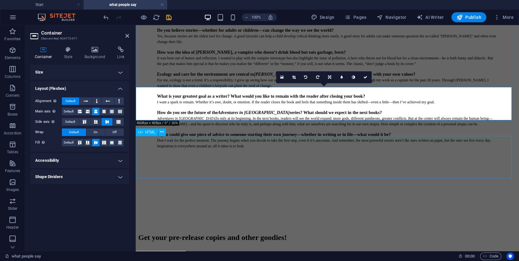
scroll to position [418, 0]
click at [14, 50] on icon "button" at bounding box center [13, 51] width 8 height 8
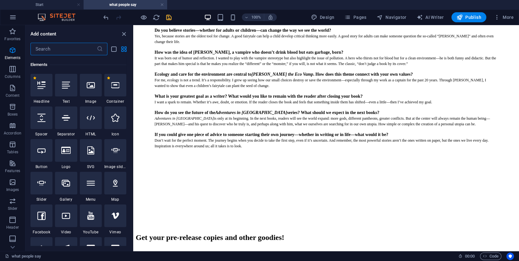
scroll to position [67, 0]
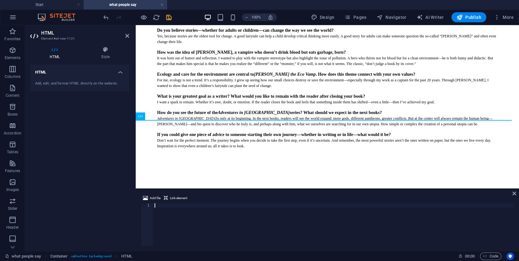
click at [236, 226] on div at bounding box center [333, 229] width 361 height 52
type textarea "</script>"
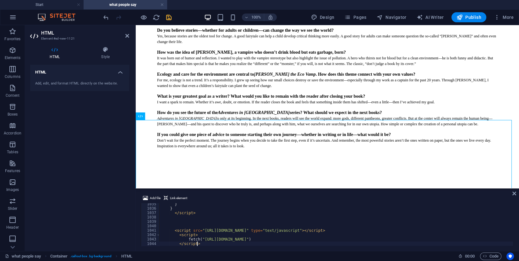
drag, startPoint x: 282, startPoint y: 141, endPoint x: 157, endPoint y: 121, distance: 127.4
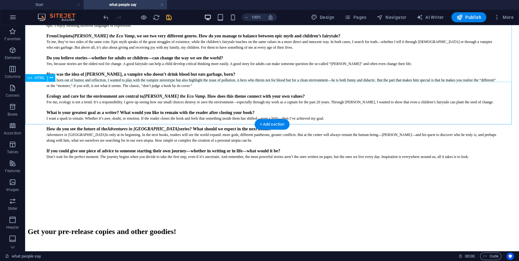
scroll to position [371, 0]
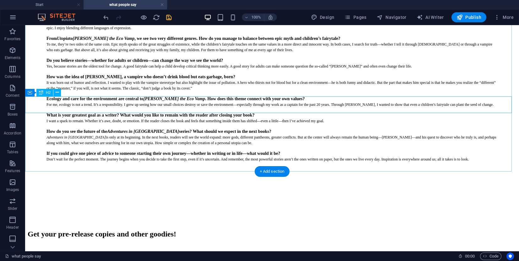
click at [170, 230] on div "Get your pre-release copies and other goodies!" at bounding box center [272, 234] width 489 height 8
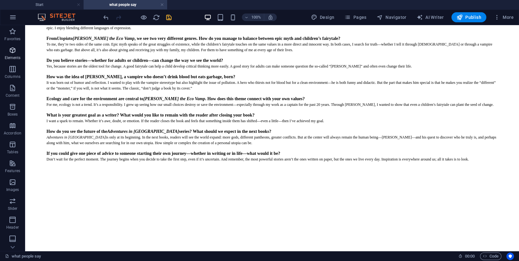
click at [16, 51] on span "Elements" at bounding box center [12, 54] width 25 height 15
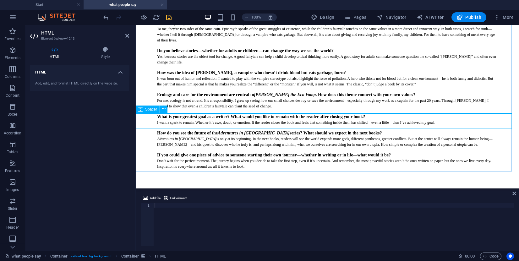
scroll to position [401, 0]
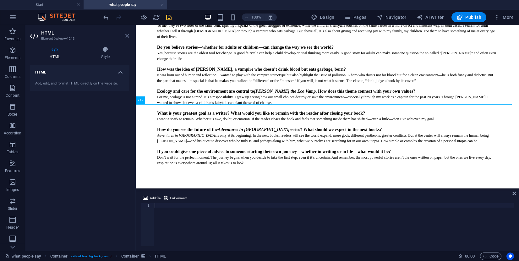
click at [127, 37] on icon at bounding box center [127, 35] width 4 height 5
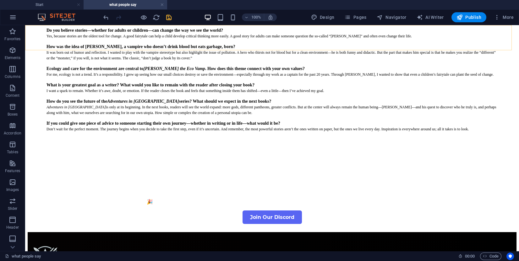
scroll to position [371, 0]
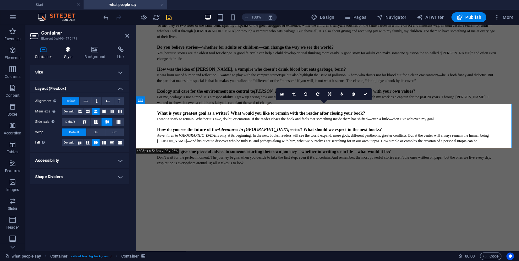
click at [77, 55] on h4 "Style" at bounding box center [69, 53] width 20 height 13
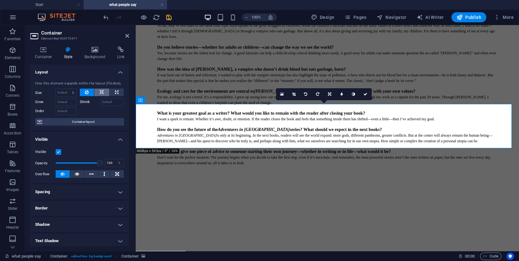
click at [100, 95] on icon at bounding box center [102, 93] width 4 height 8
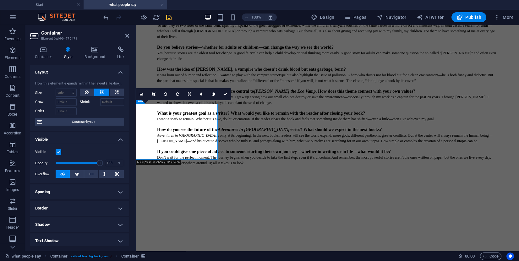
click at [78, 125] on span "Container layout" at bounding box center [83, 122] width 78 height 8
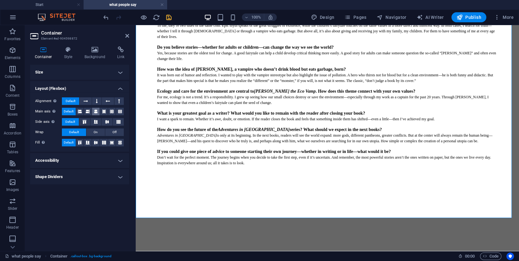
click at [97, 108] on icon at bounding box center [96, 112] width 4 height 8
click at [169, 14] on icon "save" at bounding box center [168, 17] width 7 height 7
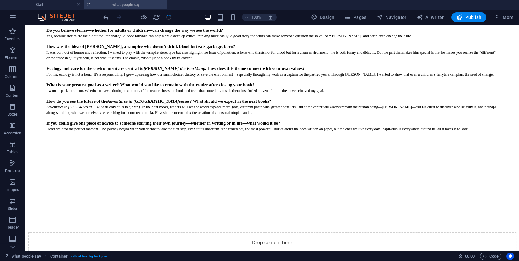
scroll to position [371, 0]
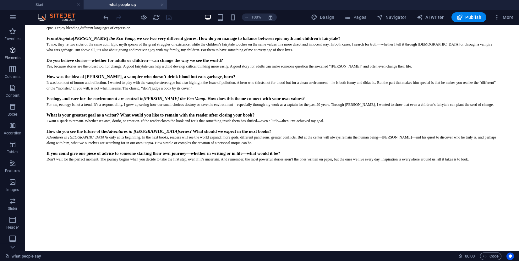
click at [14, 51] on icon "button" at bounding box center [13, 51] width 8 height 8
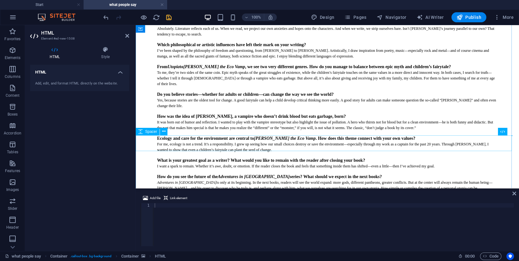
scroll to position [331, 0]
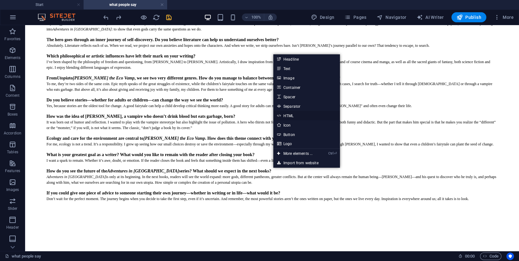
click at [297, 116] on link "HTML" at bounding box center [307, 115] width 67 height 9
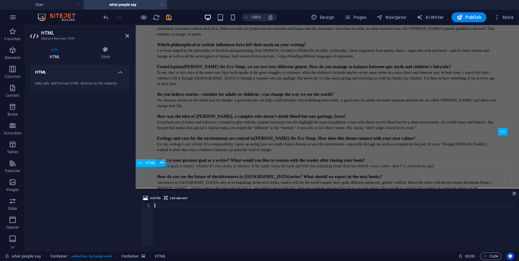
type textarea "</script>"
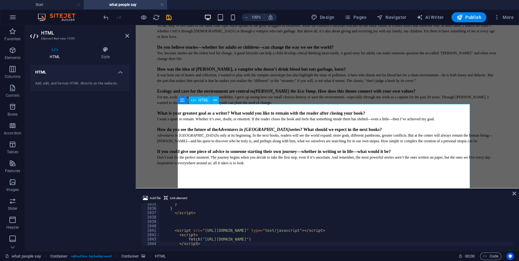
scroll to position [448, 0]
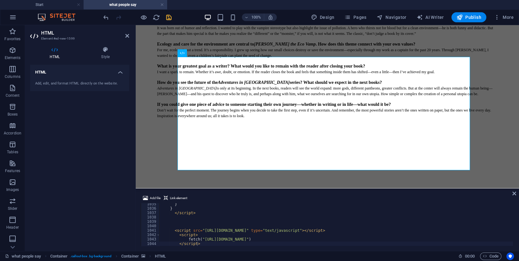
click at [169, 17] on icon "save" at bounding box center [168, 17] width 7 height 7
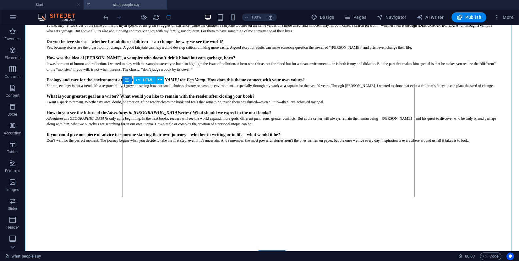
scroll to position [363, 0]
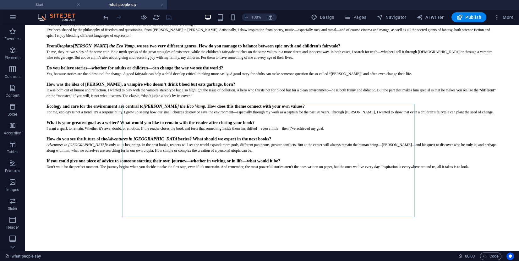
click at [60, 3] on h4 "Start" at bounding box center [42, 4] width 84 height 7
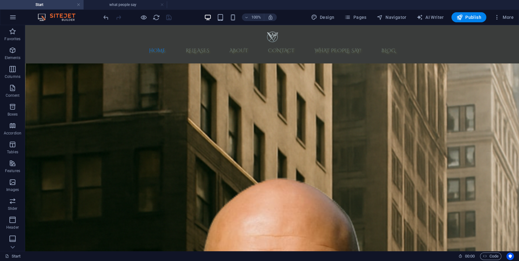
scroll to position [1829, 0]
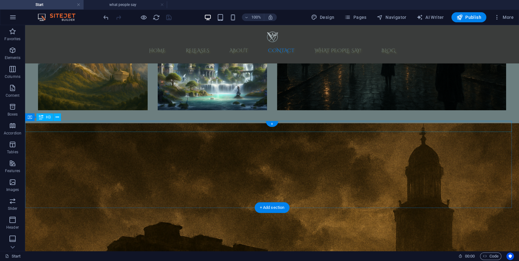
click at [60, 116] on button at bounding box center [57, 118] width 8 height 8
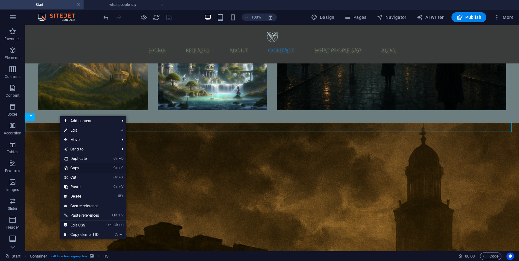
drag, startPoint x: 65, startPoint y: 142, endPoint x: 91, endPoint y: 167, distance: 35.6
click at [91, 167] on link "Ctrl C Copy" at bounding box center [81, 168] width 42 height 9
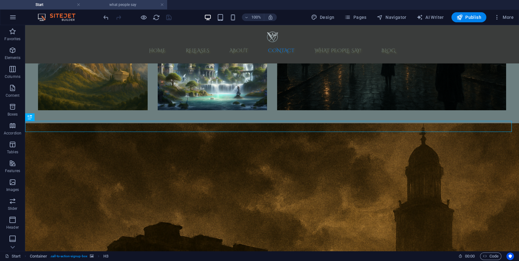
click at [118, 8] on h4 "what people say" at bounding box center [126, 4] width 84 height 7
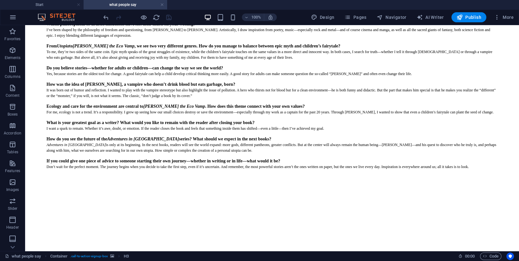
scroll to position [0, 0]
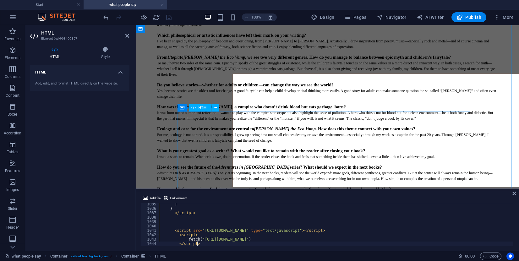
scroll to position [394, 0]
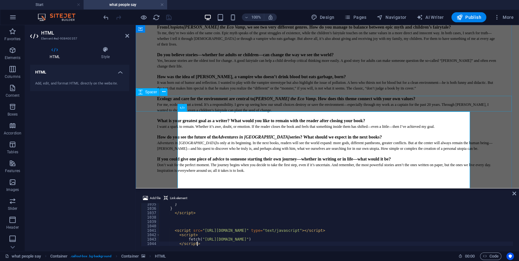
click at [254, 203] on div at bounding box center [327, 211] width 379 height 16
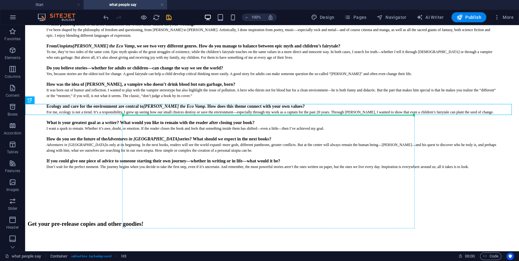
drag, startPoint x: 214, startPoint y: 110, endPoint x: 215, endPoint y: 121, distance: 10.8
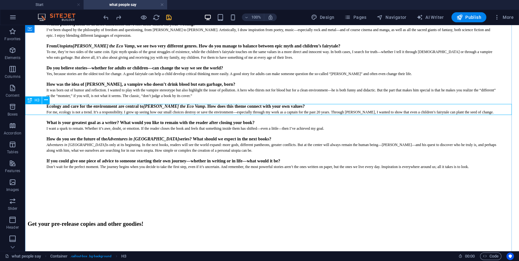
click at [45, 221] on div "Get your pre-release copies and other goodies!" at bounding box center [272, 224] width 489 height 7
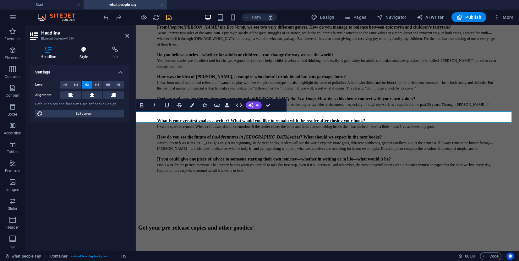
click at [85, 47] on icon at bounding box center [84, 50] width 30 height 6
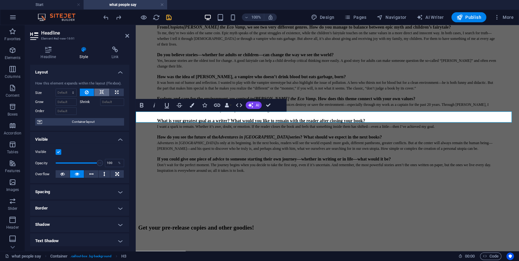
click at [100, 92] on icon at bounding box center [102, 93] width 4 height 8
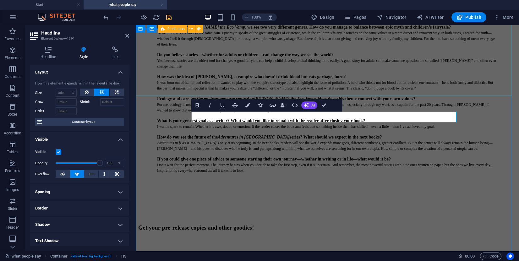
click at [397, 89] on div "What's up with you? The voyage until now How did your journey into writing begi…" at bounding box center [327, 18] width 379 height 368
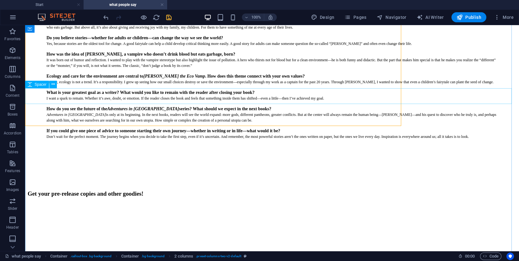
scroll to position [363, 0]
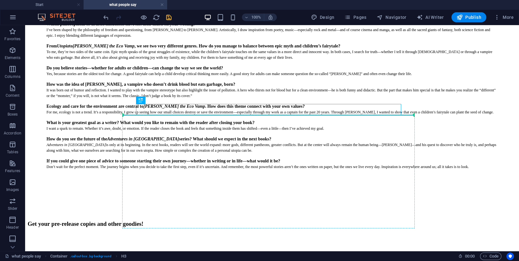
drag, startPoint x: 234, startPoint y: 108, endPoint x: 233, endPoint y: 120, distance: 12.0
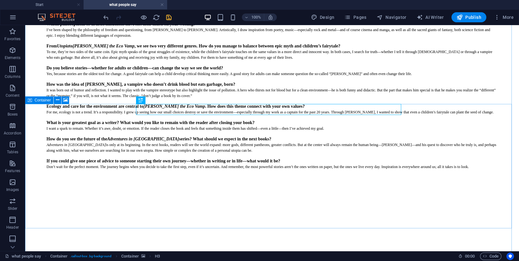
click at [32, 100] on div "Container" at bounding box center [39, 101] width 28 height 8
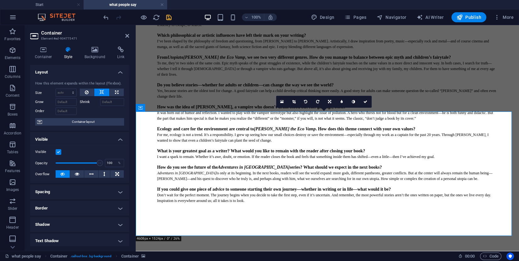
scroll to position [394, 0]
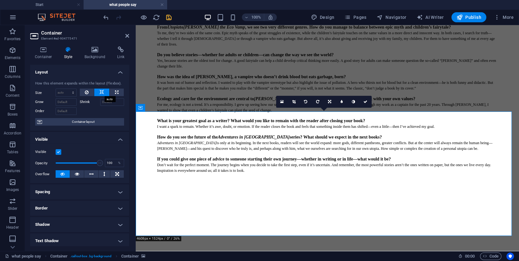
click at [104, 92] on button at bounding box center [101, 93] width 15 height 8
click at [97, 119] on span "Container layout" at bounding box center [83, 122] width 78 height 8
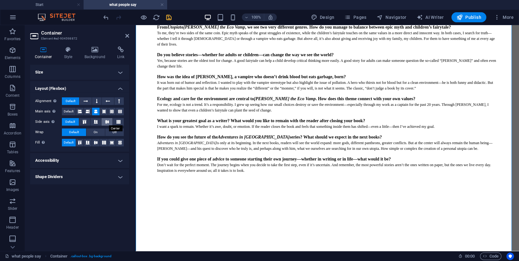
click at [108, 121] on icon at bounding box center [107, 122] width 8 height 4
click at [97, 142] on icon at bounding box center [96, 143] width 8 height 4
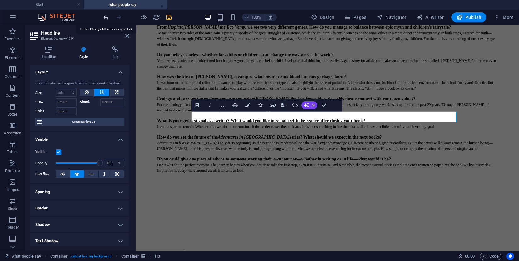
click at [106, 15] on icon "undo" at bounding box center [106, 17] width 7 height 7
click at [103, 13] on div at bounding box center [137, 17] width 70 height 10
click at [104, 16] on icon "undo" at bounding box center [106, 17] width 7 height 7
click at [104, 20] on icon "undo" at bounding box center [106, 17] width 7 height 7
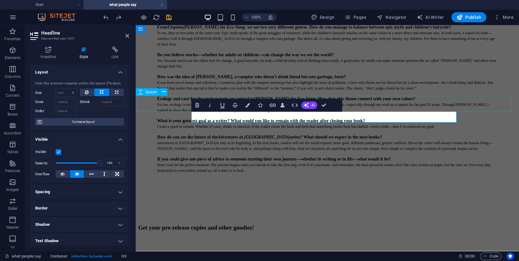
click at [439, 203] on div at bounding box center [327, 211] width 379 height 16
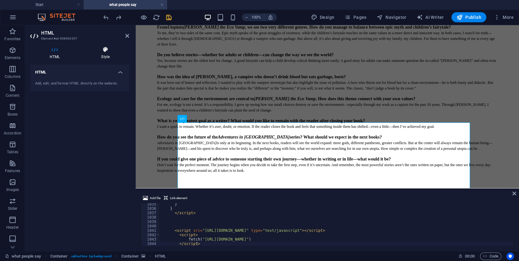
click at [103, 59] on h4 "Style" at bounding box center [105, 53] width 47 height 13
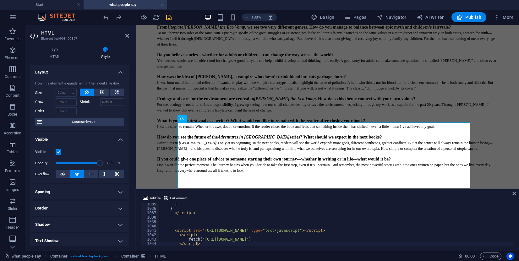
click at [106, 54] on h4 "Style" at bounding box center [105, 53] width 47 height 13
click at [86, 122] on span "Container layout" at bounding box center [83, 122] width 78 height 8
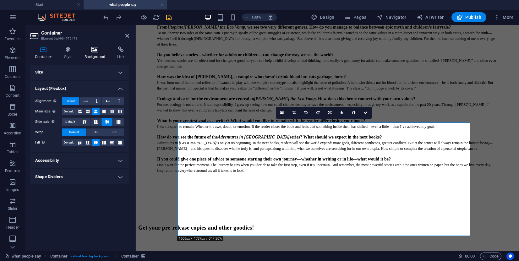
click at [96, 58] on h4 "Background" at bounding box center [96, 53] width 33 height 13
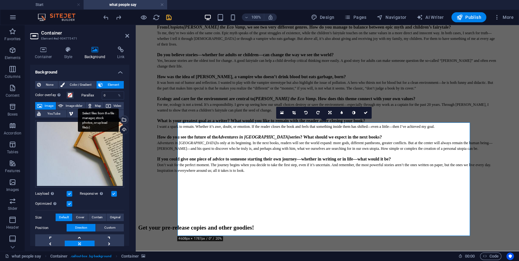
click at [123, 120] on div "Select files from the file manager, stock photos, or upload file(s)" at bounding box center [123, 120] width 9 height 9
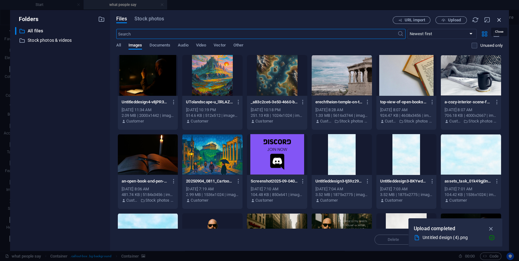
click at [502, 19] on icon "button" at bounding box center [499, 19] width 7 height 7
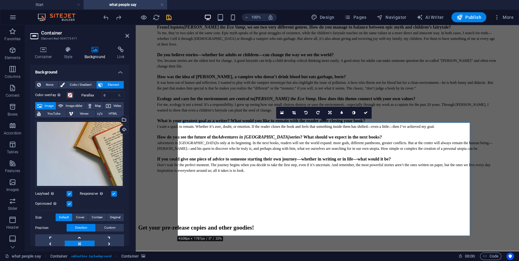
click at [47, 80] on div "None Color / Gradient Element Stretch background to full-width Color overlay Pl…" at bounding box center [79, 195] width 99 height 238
click at [48, 85] on span "None" at bounding box center [50, 85] width 14 height 8
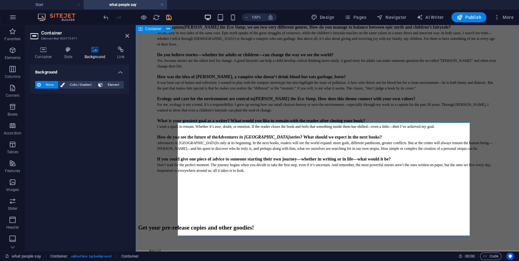
drag, startPoint x: 494, startPoint y: 164, endPoint x: 605, endPoint y: 162, distance: 111.0
click at [517, 163] on div "What's up with you? The voyage until now How did your journey into writing begi…" at bounding box center [327, 95] width 379 height 531
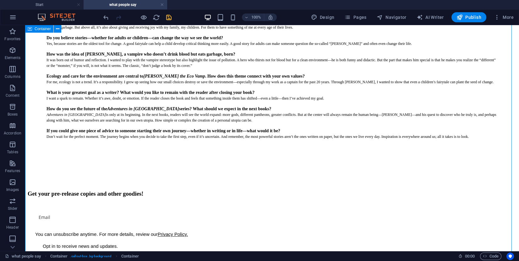
scroll to position [363, 0]
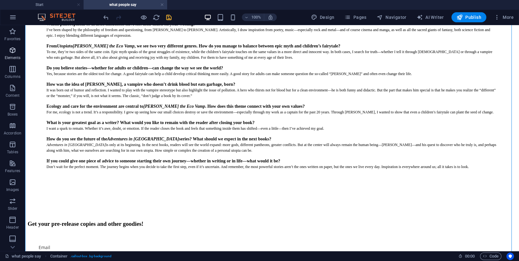
click at [16, 57] on p "Elements" at bounding box center [13, 57] width 16 height 5
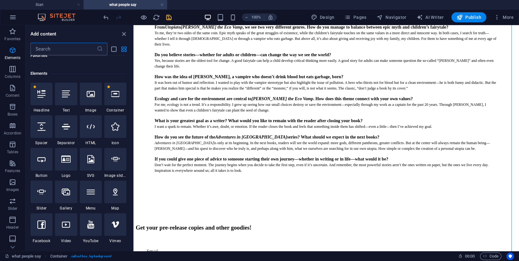
scroll to position [67, 0]
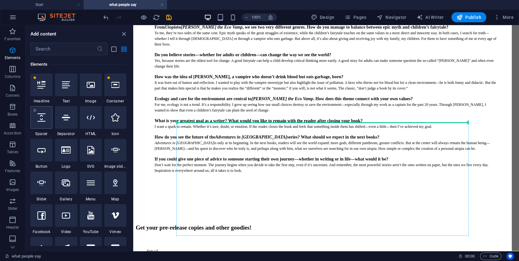
select select "px"
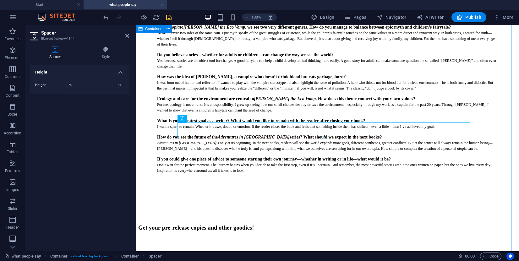
click at [490, 156] on div "What's up with you? The voyage until now How did your journey into writing begi…" at bounding box center [327, 103] width 379 height 546
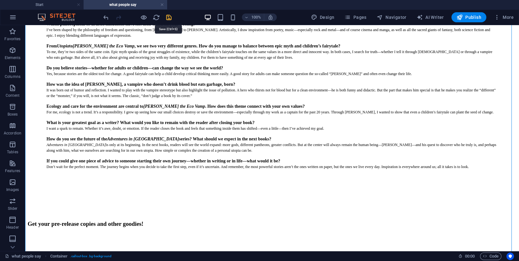
click at [171, 17] on icon "save" at bounding box center [168, 17] width 7 height 7
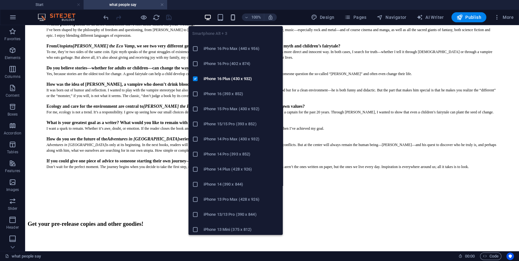
click at [234, 15] on icon "button" at bounding box center [233, 17] width 7 height 7
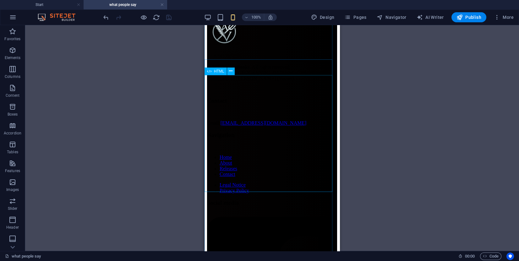
scroll to position [1163, 0]
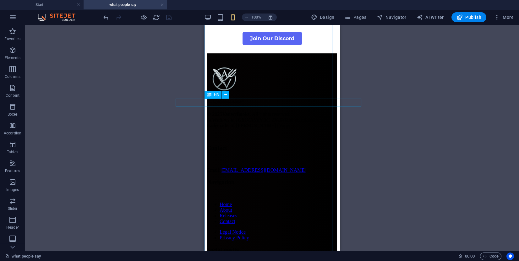
drag, startPoint x: 281, startPoint y: 102, endPoint x: 226, endPoint y: 102, distance: 55.3
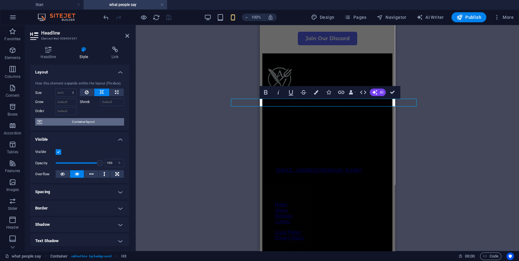
click at [79, 119] on span "Container layout" at bounding box center [83, 122] width 78 height 8
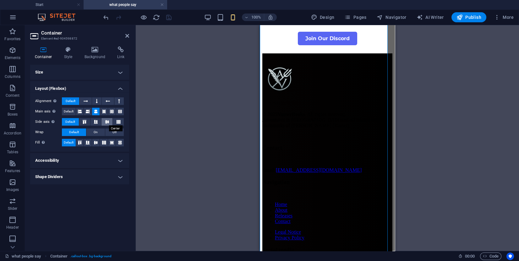
click at [108, 121] on icon at bounding box center [107, 122] width 8 height 4
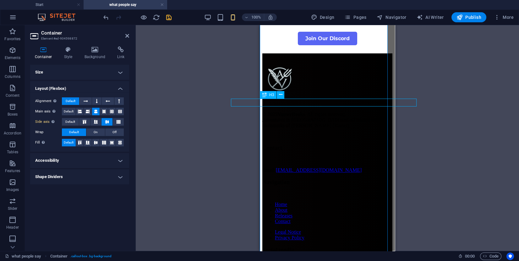
click at [97, 142] on icon at bounding box center [96, 143] width 8 height 4
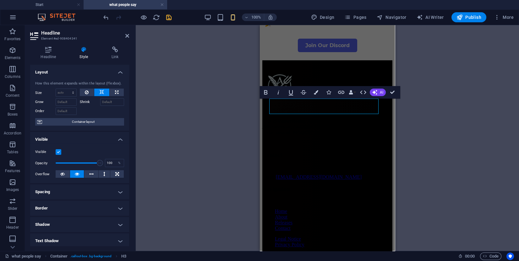
click at [438, 135] on div "H3 Callout Container Container Spacer Container Container H2 Container Containe…" at bounding box center [328, 138] width 384 height 226
click at [168, 17] on icon "save" at bounding box center [168, 17] width 7 height 7
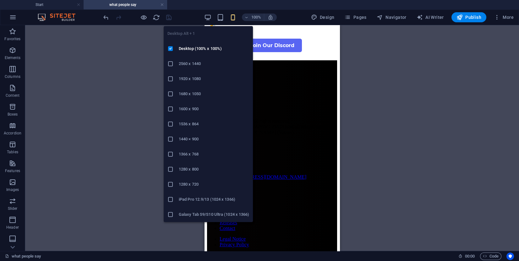
click at [204, 18] on div "100% Design Pages Navigator AI Writer Publish More" at bounding box center [309, 17] width 414 height 10
click at [206, 17] on icon "button" at bounding box center [207, 17] width 7 height 7
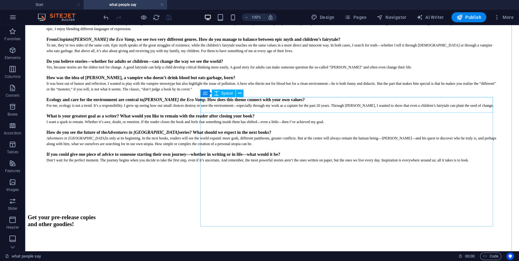
scroll to position [370, 0]
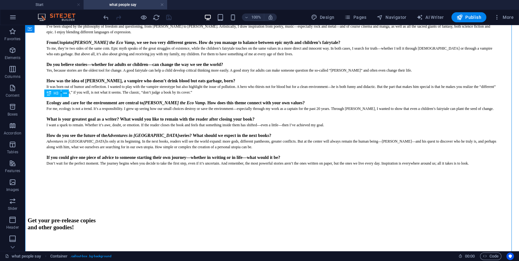
drag, startPoint x: 105, startPoint y: 107, endPoint x: 114, endPoint y: 102, distance: 11.1
click at [114, 217] on div "Get your pre-release copies and other goodies!" at bounding box center [272, 224] width 489 height 14
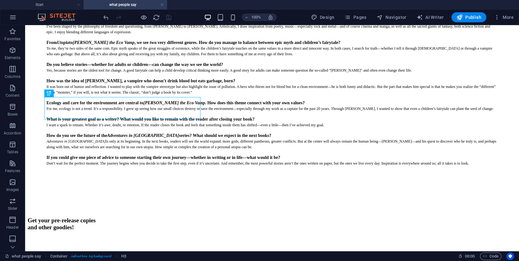
drag, startPoint x: 119, startPoint y: 112, endPoint x: 141, endPoint y: 104, distance: 23.3
click at [141, 217] on div "Get your pre-release copies and other goodies!" at bounding box center [272, 224] width 489 height 14
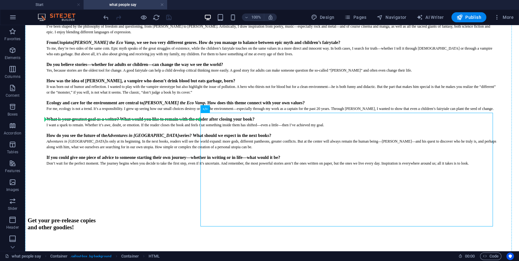
drag, startPoint x: 243, startPoint y: 135, endPoint x: 160, endPoint y: 115, distance: 84.7
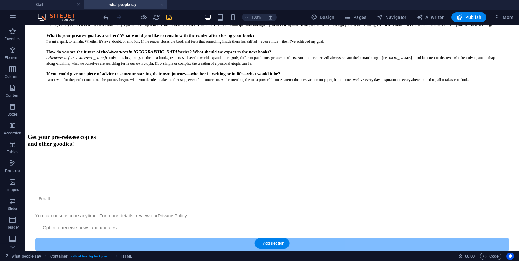
scroll to position [465, 0]
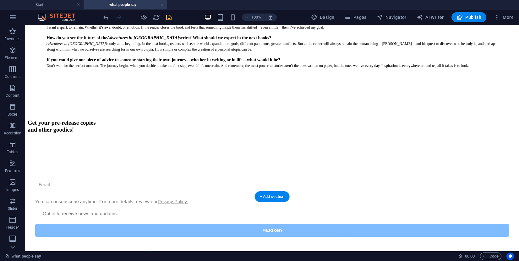
drag, startPoint x: 60, startPoint y: 141, endPoint x: 340, endPoint y: 99, distance: 283.7
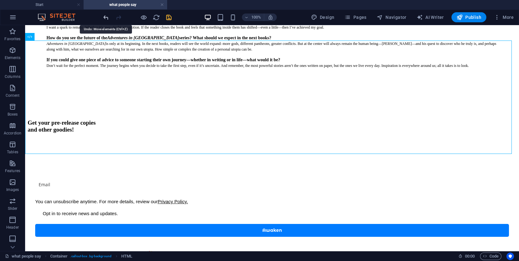
click at [103, 17] on icon "undo" at bounding box center [106, 17] width 7 height 7
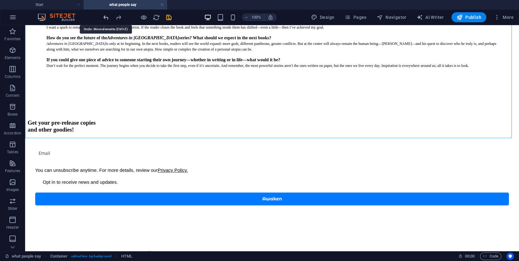
click at [103, 17] on icon "undo" at bounding box center [106, 17] width 7 height 7
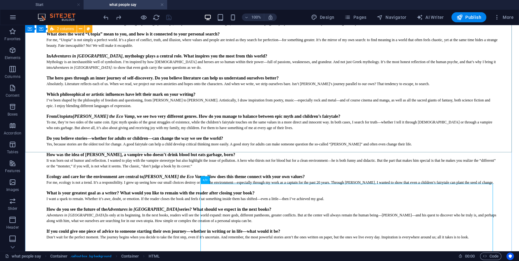
scroll to position [276, 0]
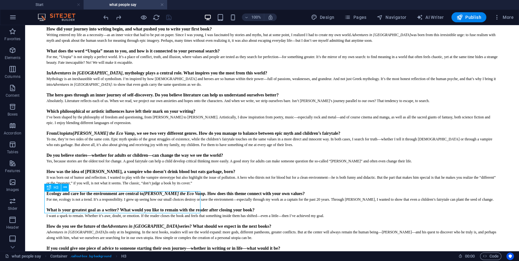
drag, startPoint x: 107, startPoint y: 204, endPoint x: 113, endPoint y: 199, distance: 8.3
drag, startPoint x: 116, startPoint y: 180, endPoint x: 115, endPoint y: 203, distance: 22.6
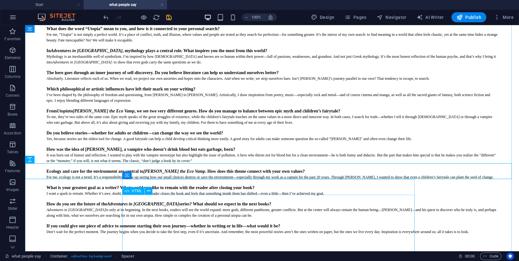
scroll to position [370, 0]
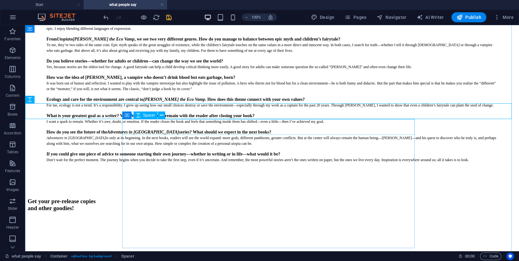
click at [233, 233] on div at bounding box center [272, 241] width 489 height 16
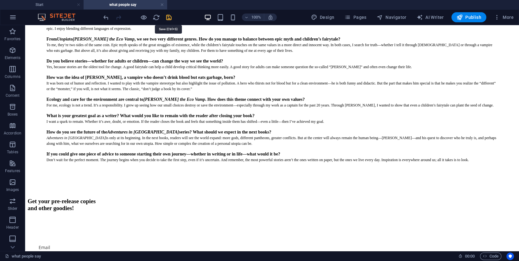
click at [170, 17] on icon "save" at bounding box center [168, 17] width 7 height 7
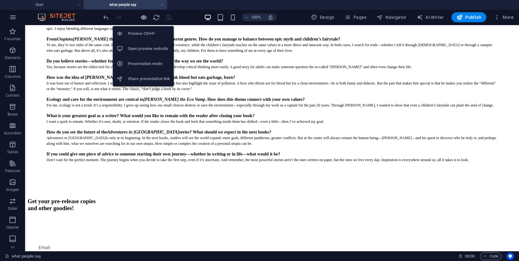
click at [145, 18] on icon "button" at bounding box center [143, 17] width 7 height 7
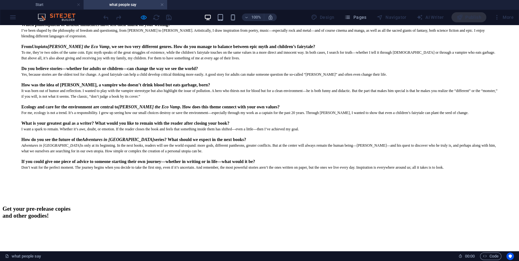
click at [237, 10] on div "100% Design Pages Navigator AI Writer Publish More" at bounding box center [259, 17] width 519 height 15
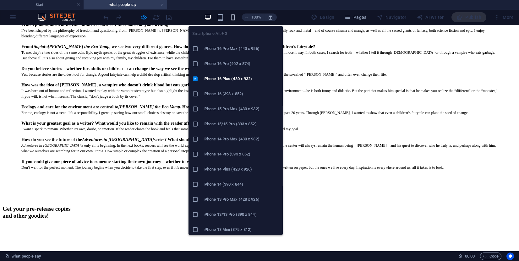
click at [234, 19] on icon "button" at bounding box center [233, 17] width 7 height 7
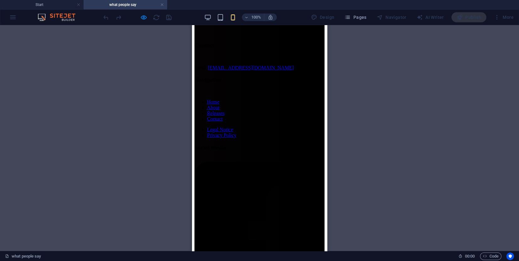
scroll to position [1115, 0]
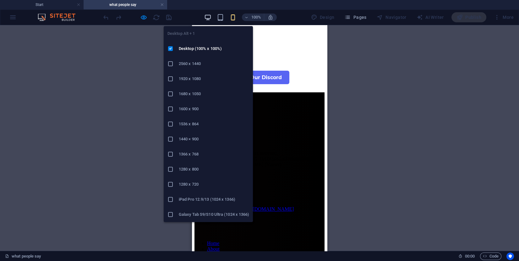
click at [212, 16] on icon "button" at bounding box center [207, 17] width 7 height 7
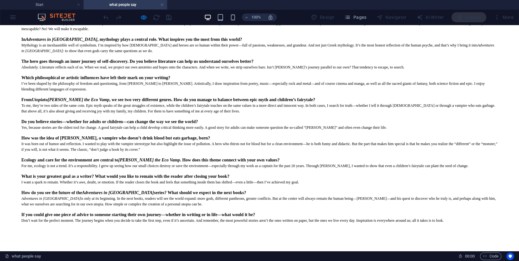
scroll to position [282, 0]
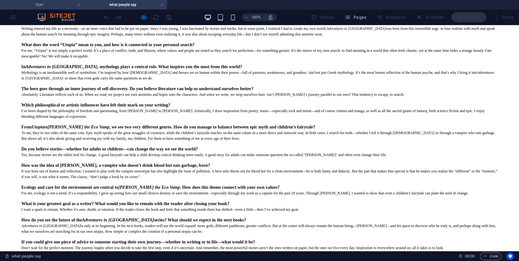
click at [58, 2] on h4 "Start" at bounding box center [42, 4] width 84 height 7
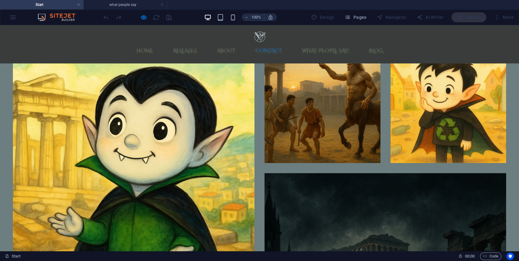
scroll to position [1589, 0]
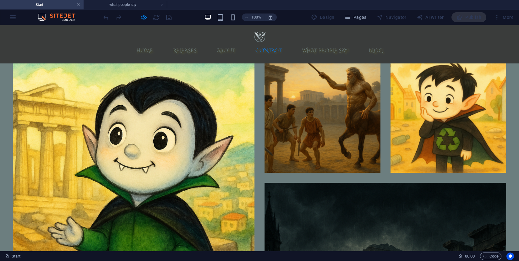
click at [164, 4] on link at bounding box center [162, 5] width 4 height 6
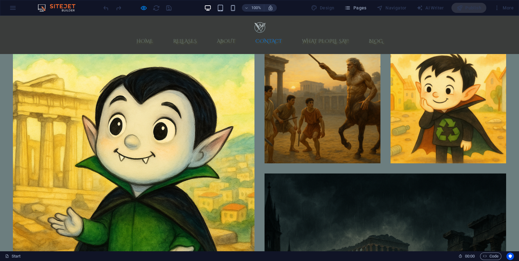
drag, startPoint x: 82, startPoint y: 201, endPoint x: 63, endPoint y: 188, distance: 23.8
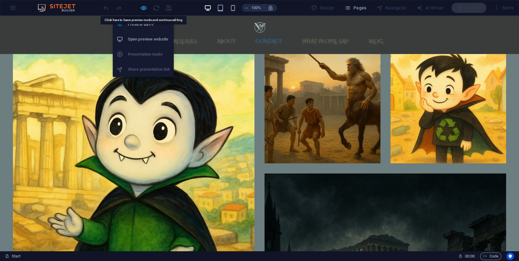
click at [146, 7] on icon "button" at bounding box center [143, 7] width 7 height 7
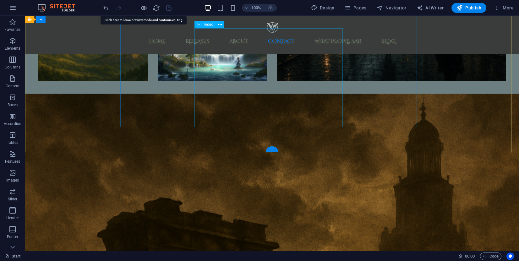
scroll to position [1852, 0]
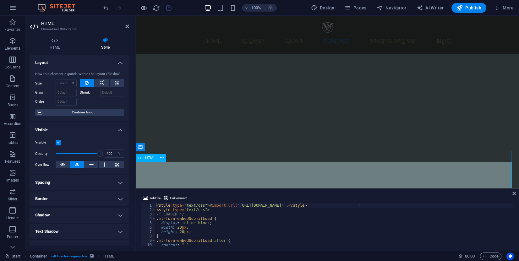
scroll to position [1754, 0]
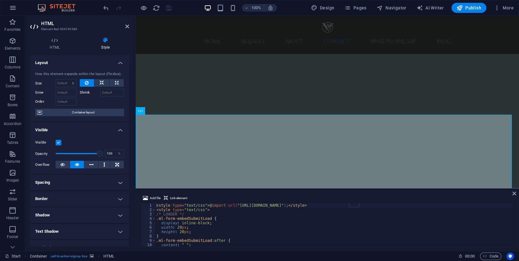
click at [237, 223] on div "< style type = "text/css" > @ import url( "[URL][DOMAIN_NAME]" ) ; </ style > <…" at bounding box center [404, 228] width 498 height 50
type textarea "</script>"
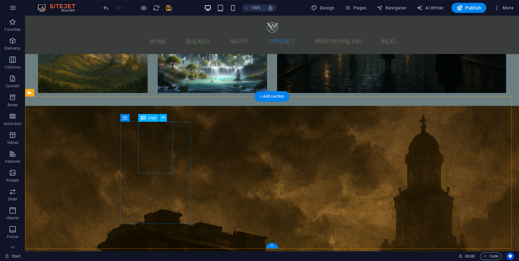
scroll to position [1855, 0]
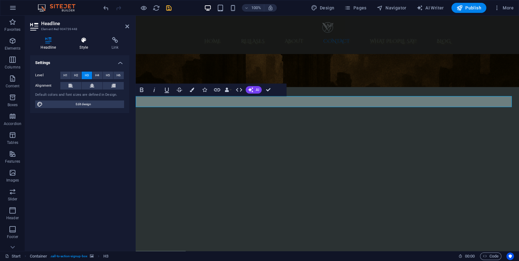
click at [91, 43] on icon at bounding box center [84, 40] width 30 height 6
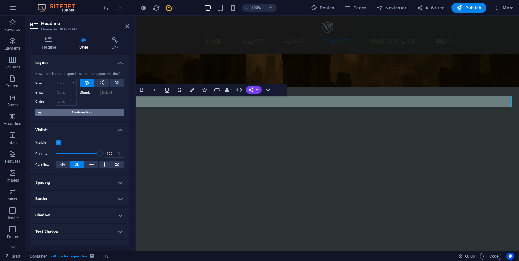
click at [88, 114] on span "Container layout" at bounding box center [83, 113] width 78 height 8
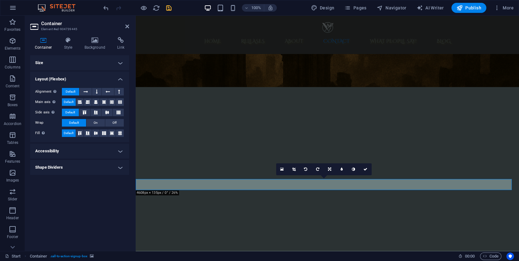
scroll to position [1678, 0]
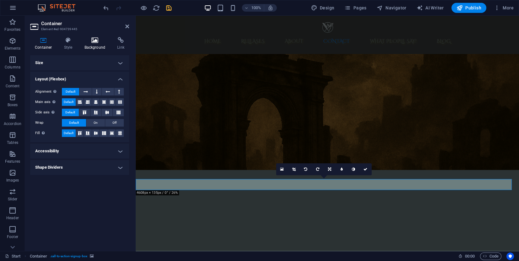
click at [100, 46] on h4 "Background" at bounding box center [96, 43] width 33 height 13
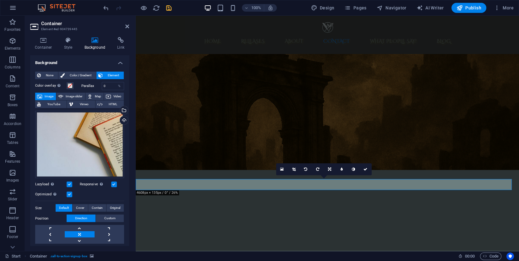
click at [48, 79] on div "None Color / Gradient Element" at bounding box center [79, 76] width 89 height 8
click at [49, 74] on span "None" at bounding box center [50, 76] width 14 height 8
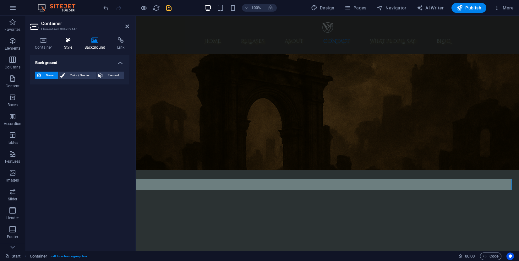
click at [72, 46] on h4 "Style" at bounding box center [69, 43] width 20 height 13
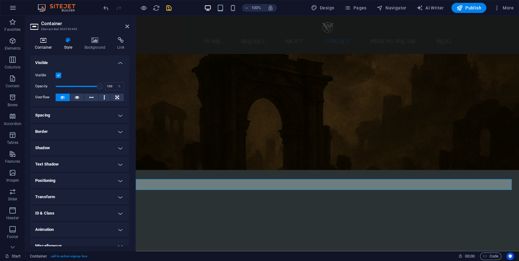
click at [50, 46] on h4 "Container" at bounding box center [44, 43] width 29 height 13
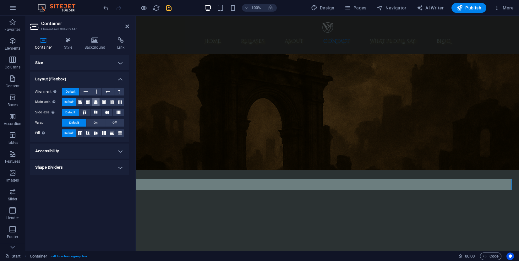
click at [98, 104] on button at bounding box center [96, 102] width 8 height 8
click at [67, 47] on h4 "Style" at bounding box center [69, 43] width 20 height 13
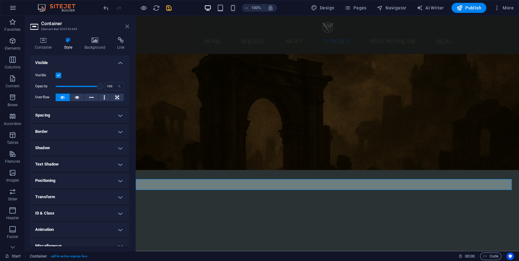
click at [128, 27] on icon at bounding box center [127, 26] width 4 height 5
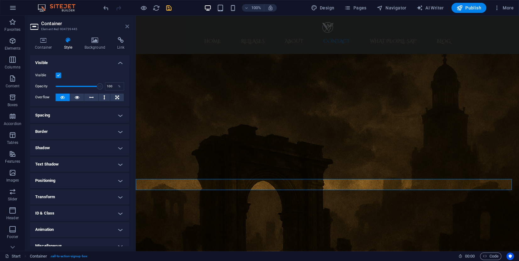
scroll to position [1812, 0]
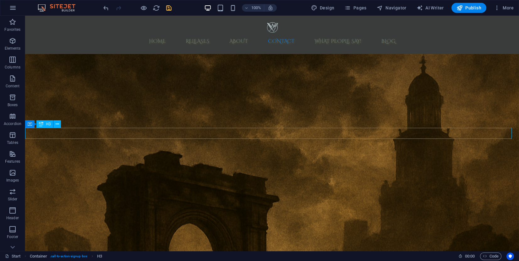
scroll to position [1761, 0]
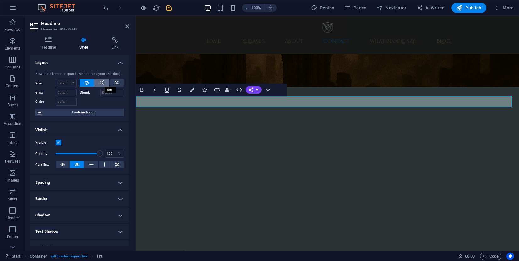
click at [100, 82] on icon at bounding box center [102, 83] width 4 height 8
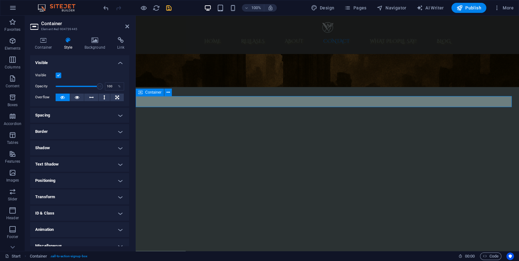
click at [127, 26] on icon at bounding box center [127, 26] width 4 height 5
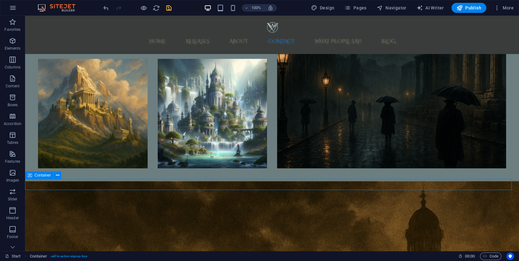
click at [45, 175] on span "Container" at bounding box center [43, 176] width 16 height 4
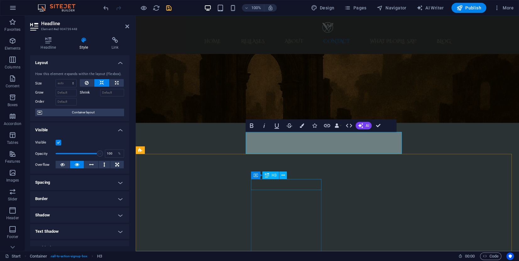
scroll to position [1725, 0]
click at [15, 37] on icon "button" at bounding box center [13, 41] width 8 height 8
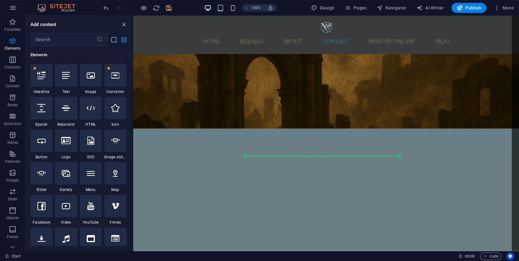
scroll to position [1643, 0]
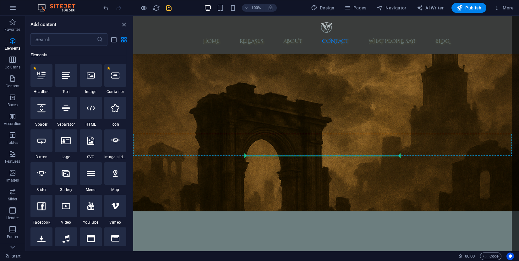
select select "px"
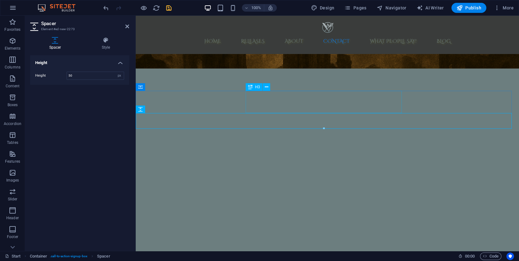
scroll to position [1784, 0]
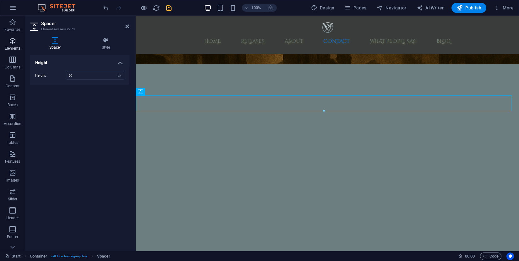
click at [10, 48] on p "Elements" at bounding box center [13, 48] width 16 height 5
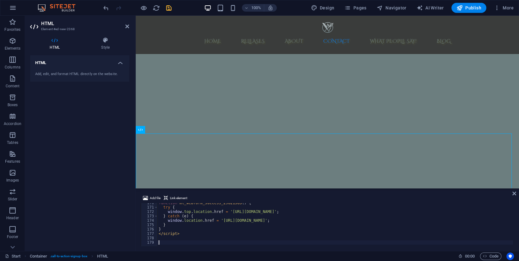
scroll to position [746, 0]
click at [169, 7] on icon "save" at bounding box center [168, 7] width 7 height 7
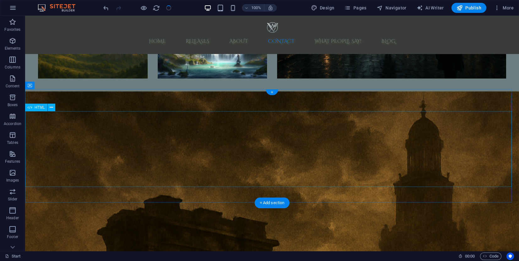
scroll to position [1804, 0]
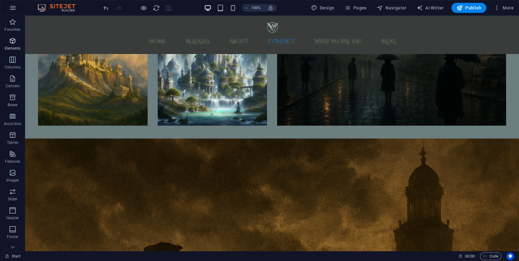
click at [11, 47] on p "Elements" at bounding box center [13, 48] width 16 height 5
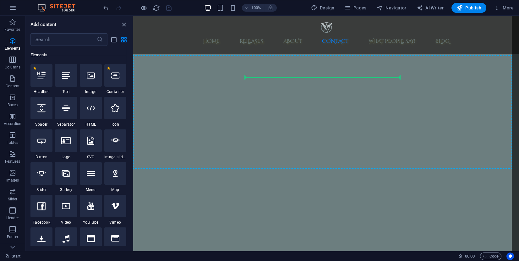
scroll to position [1721, 0]
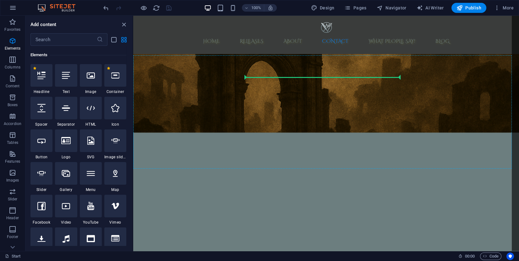
select select "px"
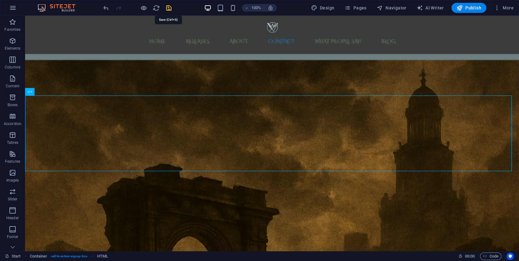
click at [169, 7] on icon "save" at bounding box center [168, 7] width 7 height 7
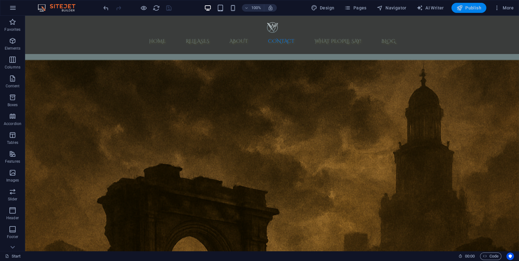
click at [463, 7] on icon "button" at bounding box center [460, 8] width 6 height 6
